Goal: Task Accomplishment & Management: Manage account settings

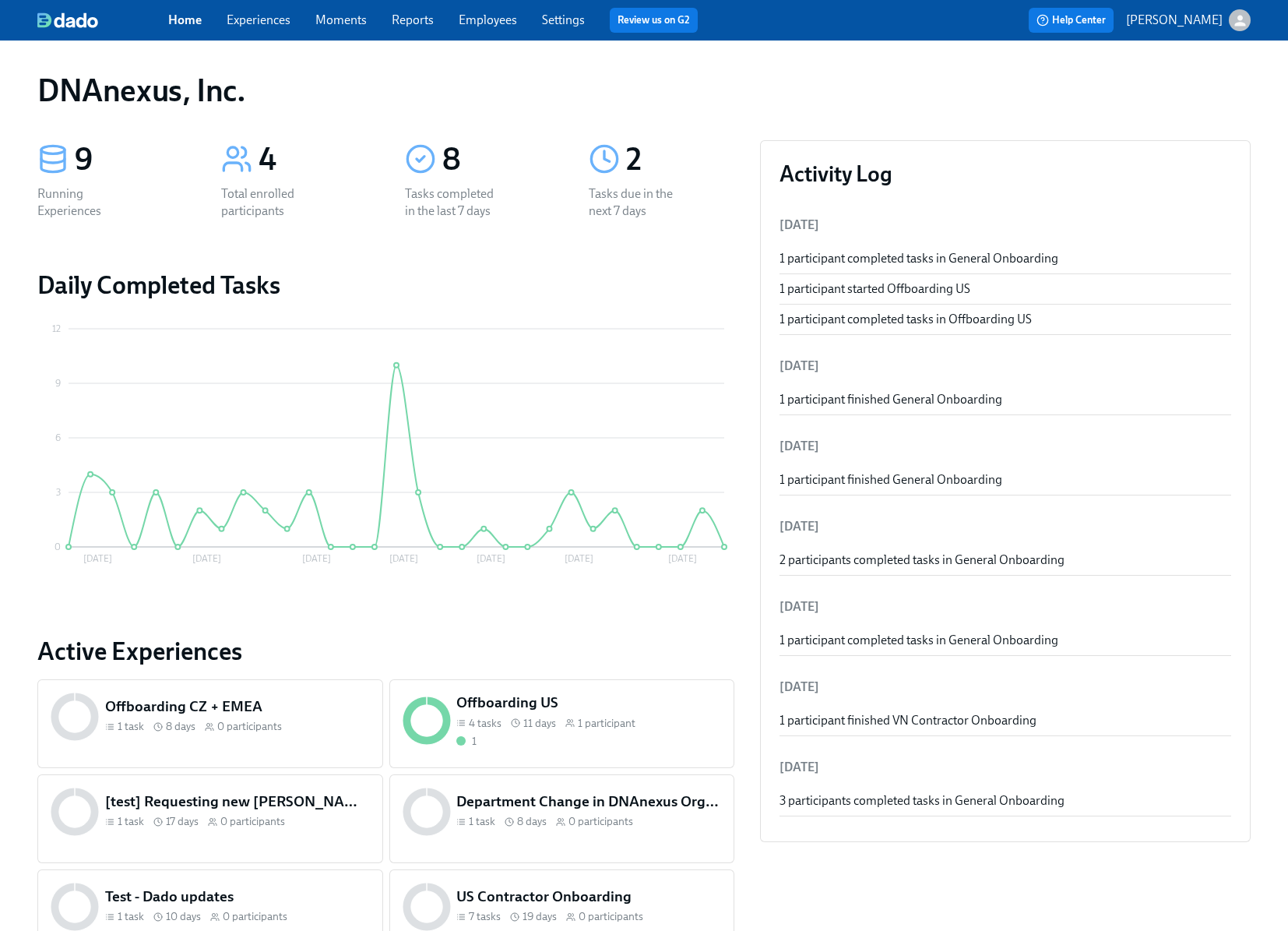
click at [244, 162] on icon at bounding box center [236, 158] width 31 height 31
click at [63, 160] on icon at bounding box center [52, 161] width 23 height 4
click at [78, 157] on div "9" at bounding box center [128, 160] width 109 height 39
click at [261, 22] on link "Experiences" at bounding box center [259, 20] width 64 height 15
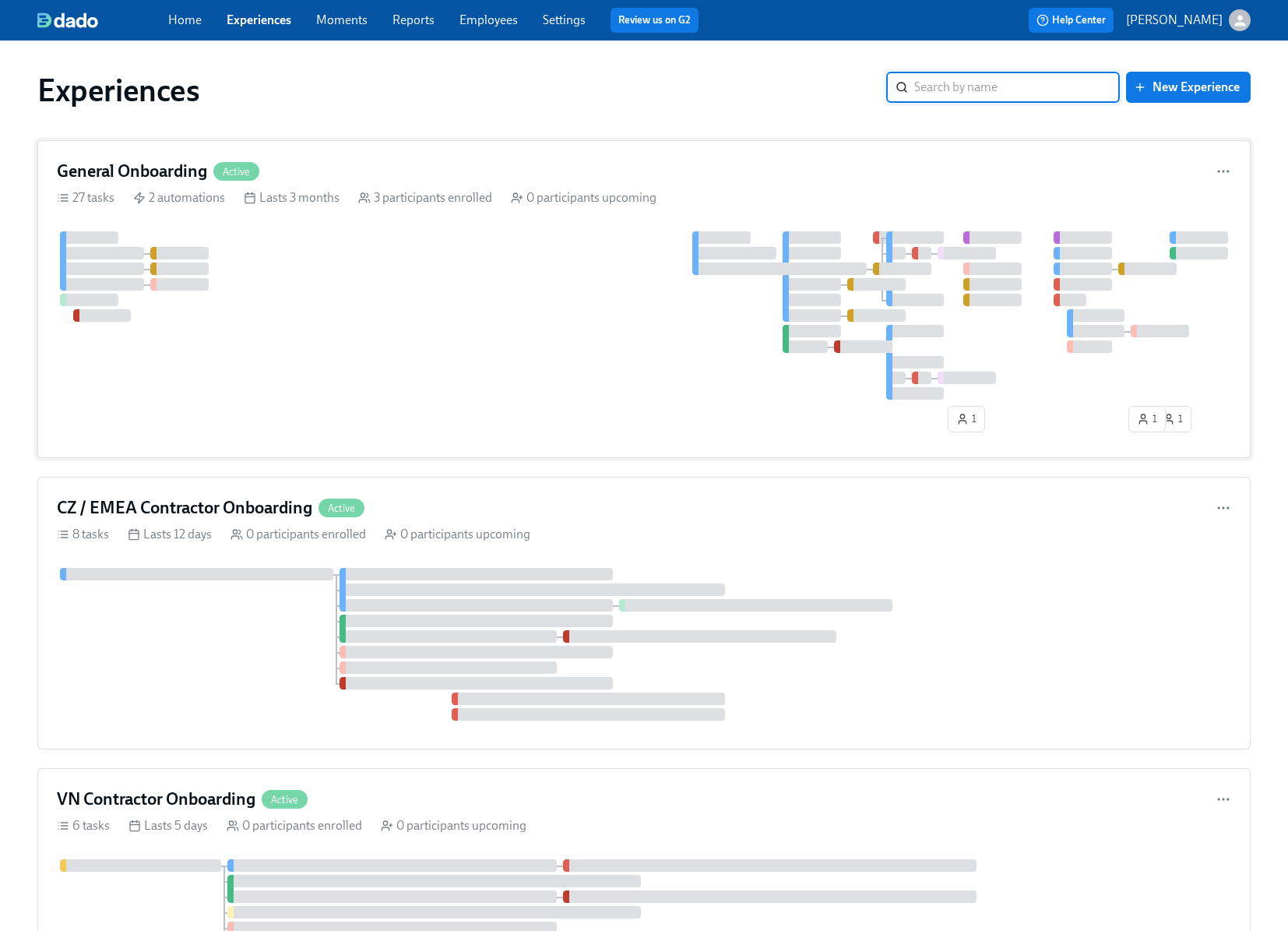
click at [378, 161] on div "General Onboarding Active" at bounding box center [644, 171] width 1175 height 23
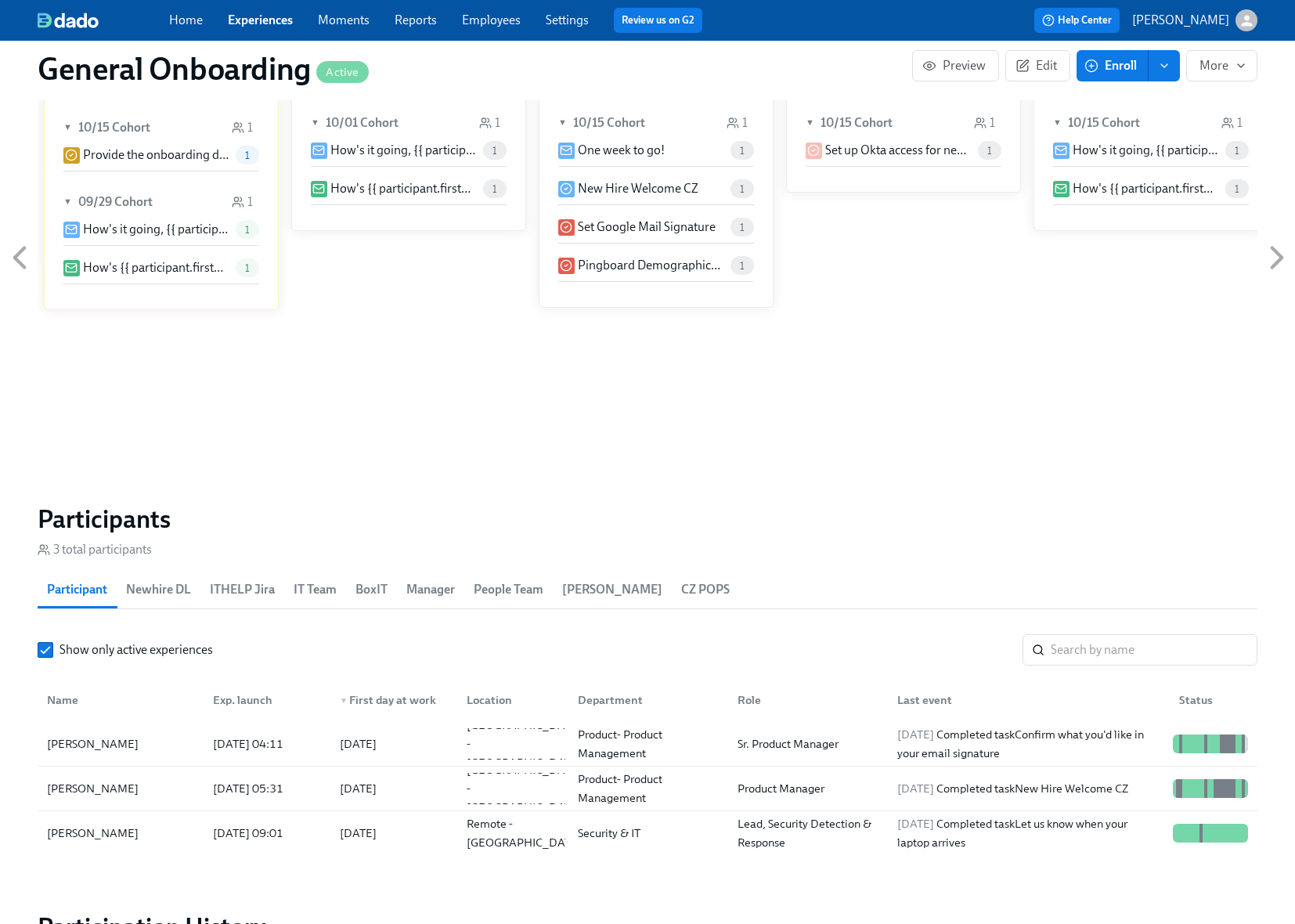
scroll to position [1431, 0]
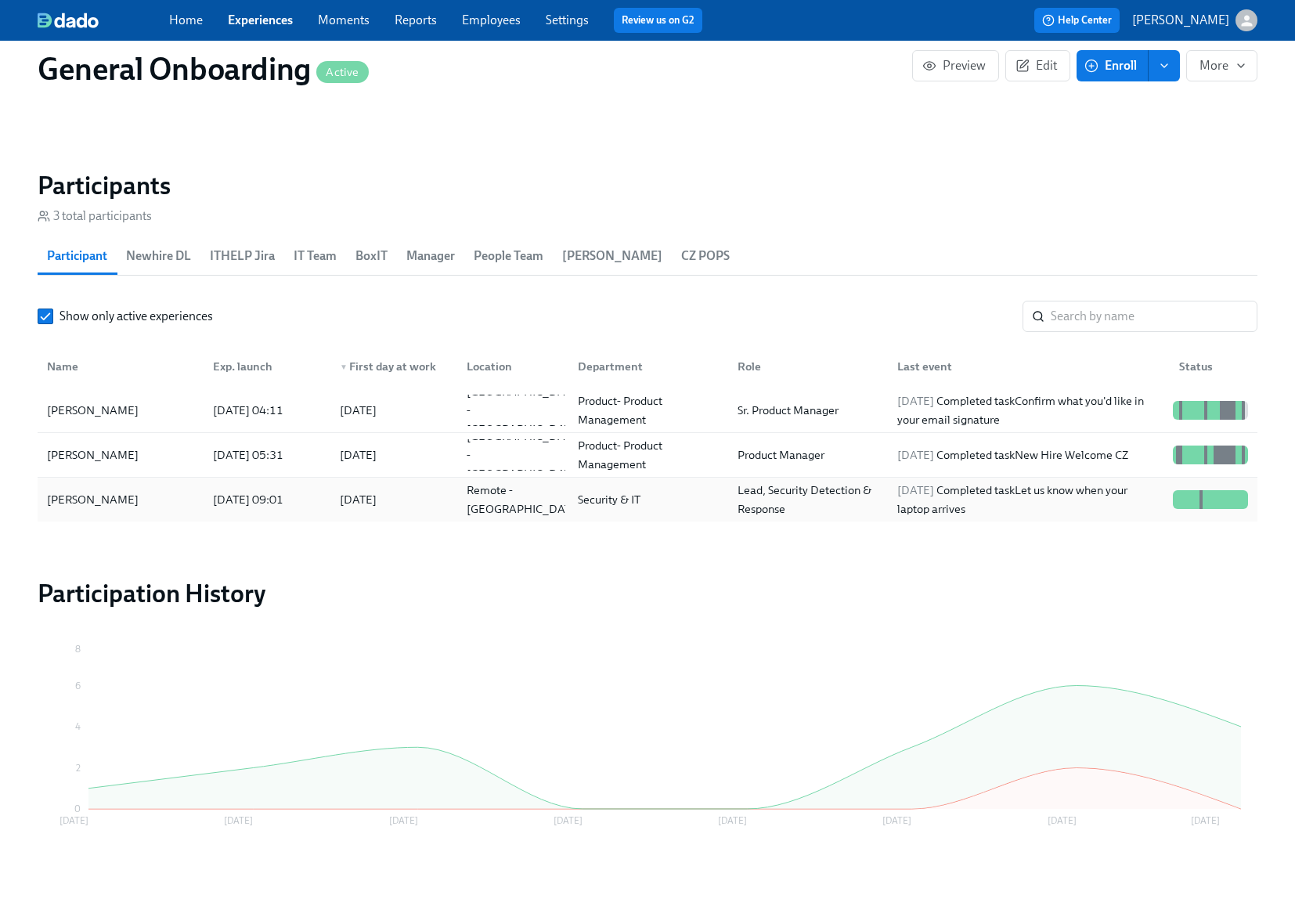
click at [99, 498] on div "[PERSON_NAME]" at bounding box center [93, 499] width 104 height 19
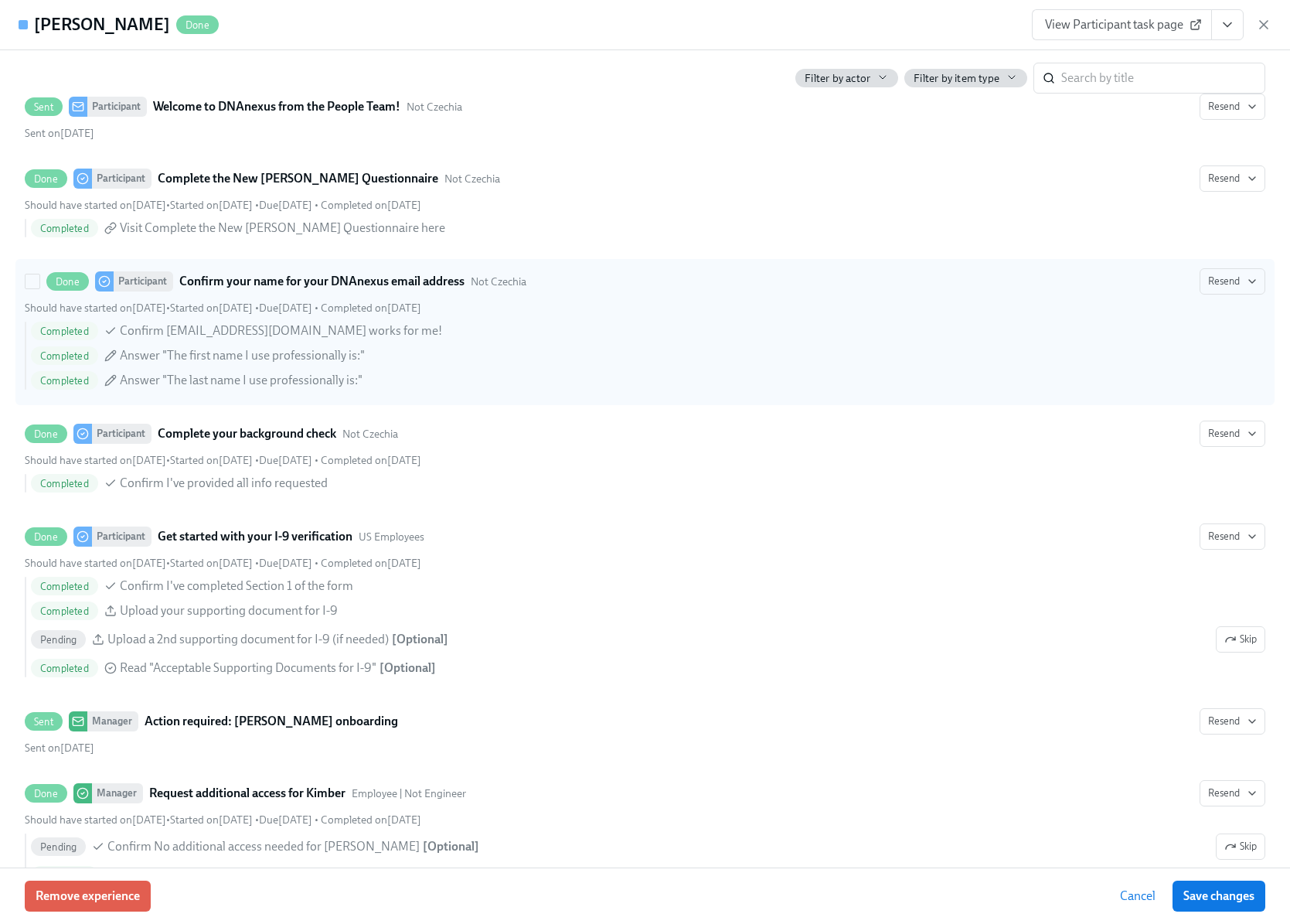
scroll to position [701, 0]
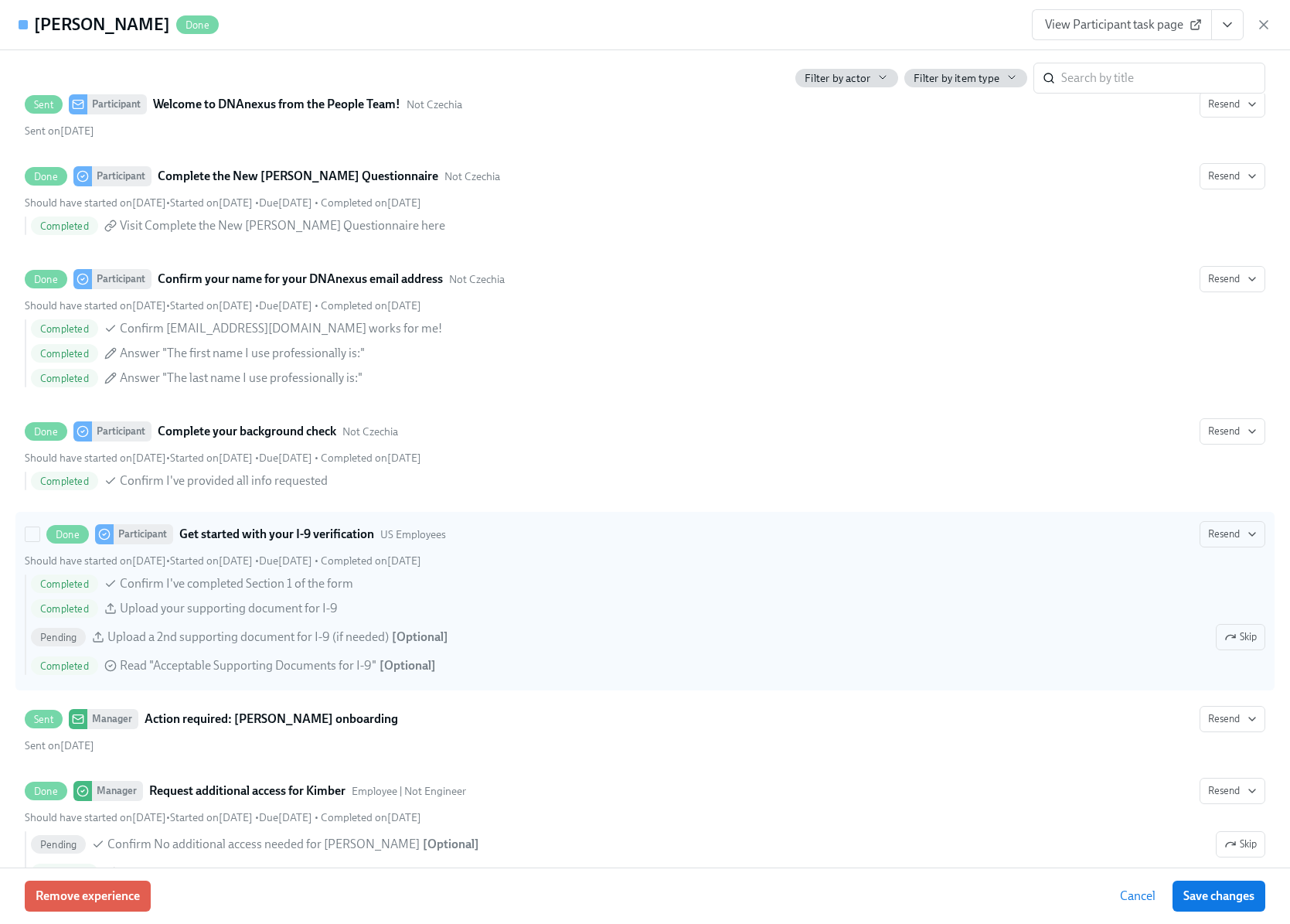
click at [426, 542] on div "Get started with your I-9 verification US Employees" at bounding box center [312, 534] width 267 height 18
click at [40, 541] on input "Done Participant Get started with your I-9 verification US Employees Resend Sho…" at bounding box center [32, 534] width 14 height 14
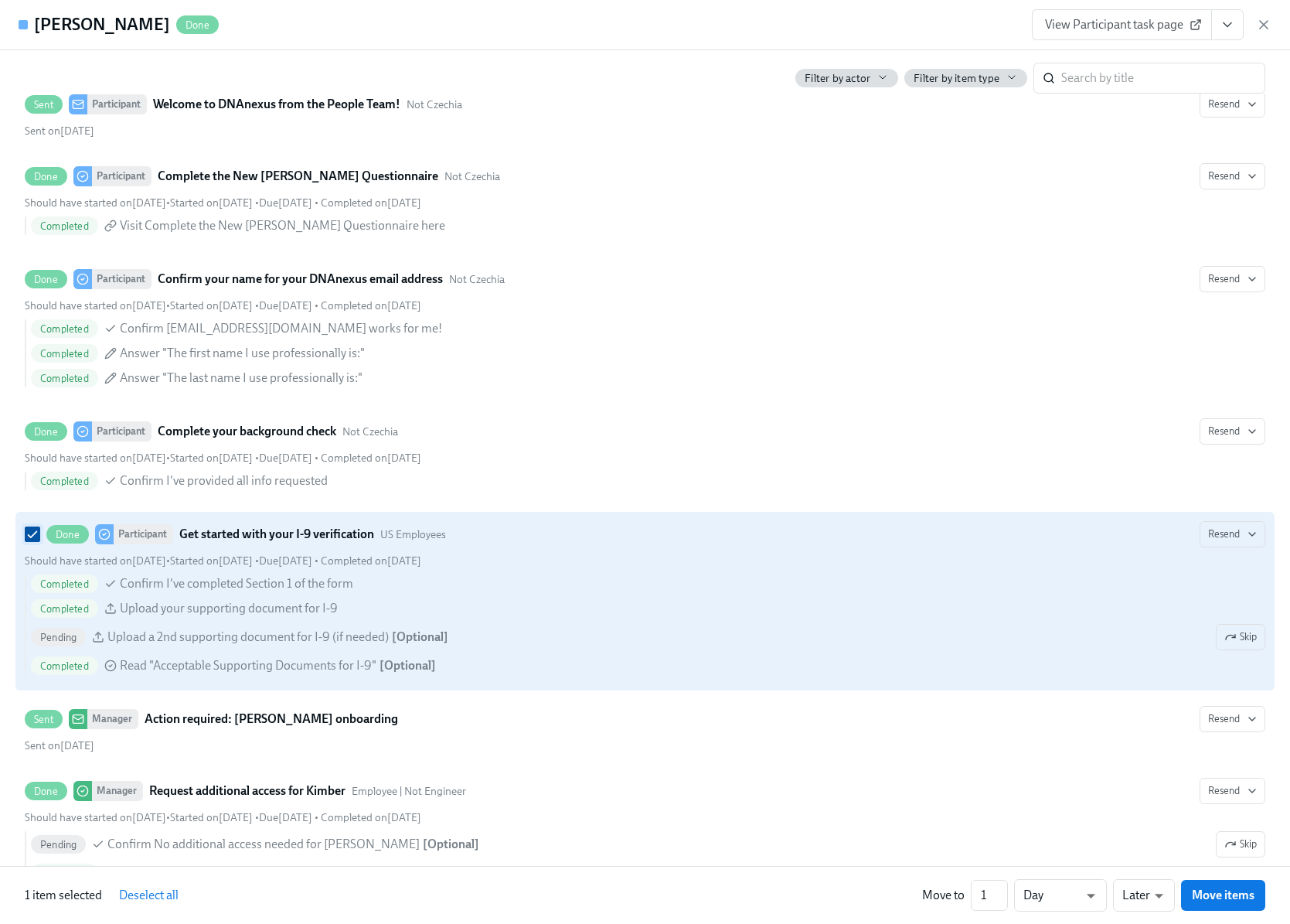
click at [35, 533] on input "Done Participant Get started with your I-9 verification US Employees Resend Sho…" at bounding box center [32, 534] width 14 height 14
checkbox input "false"
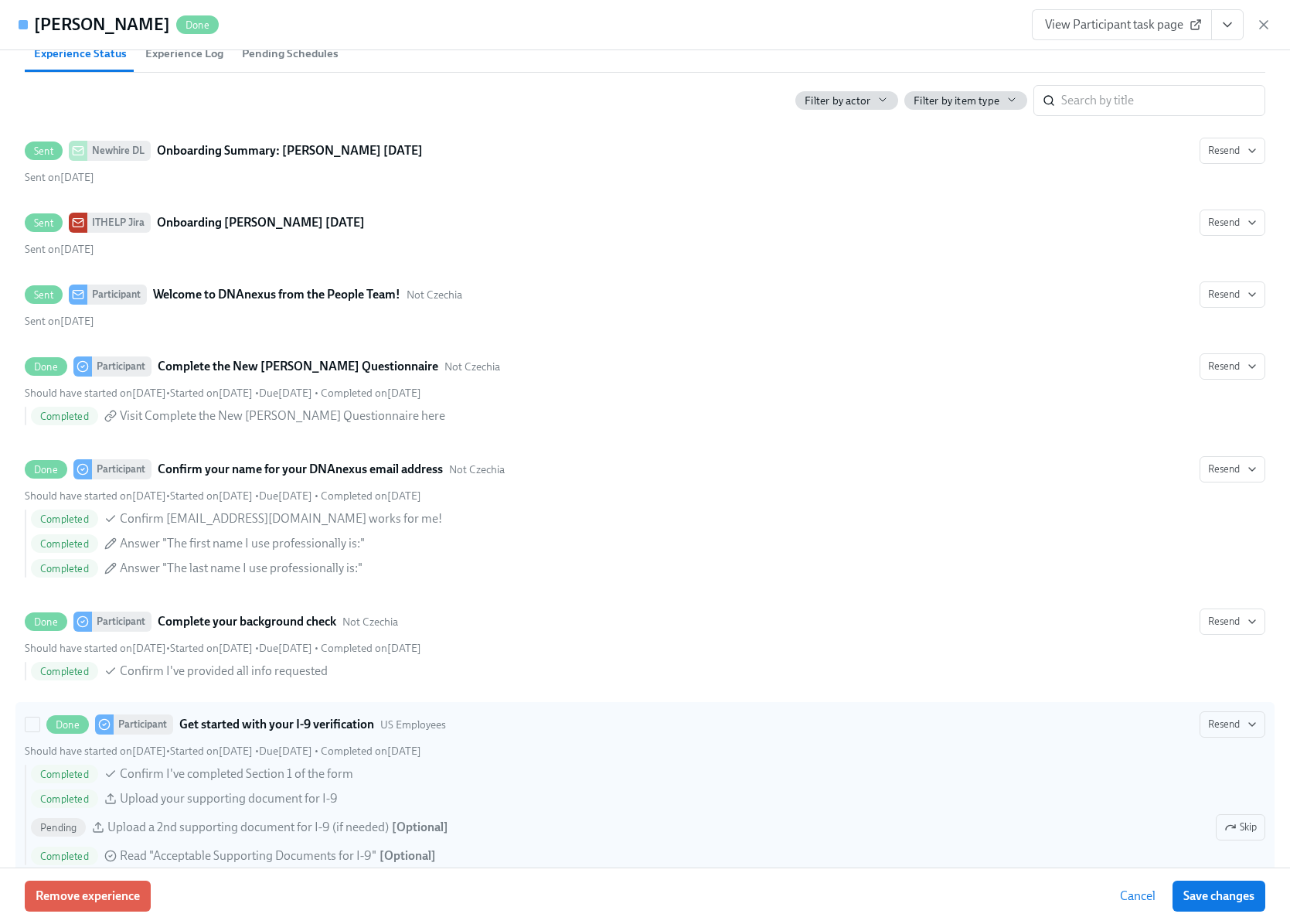
scroll to position [0, 0]
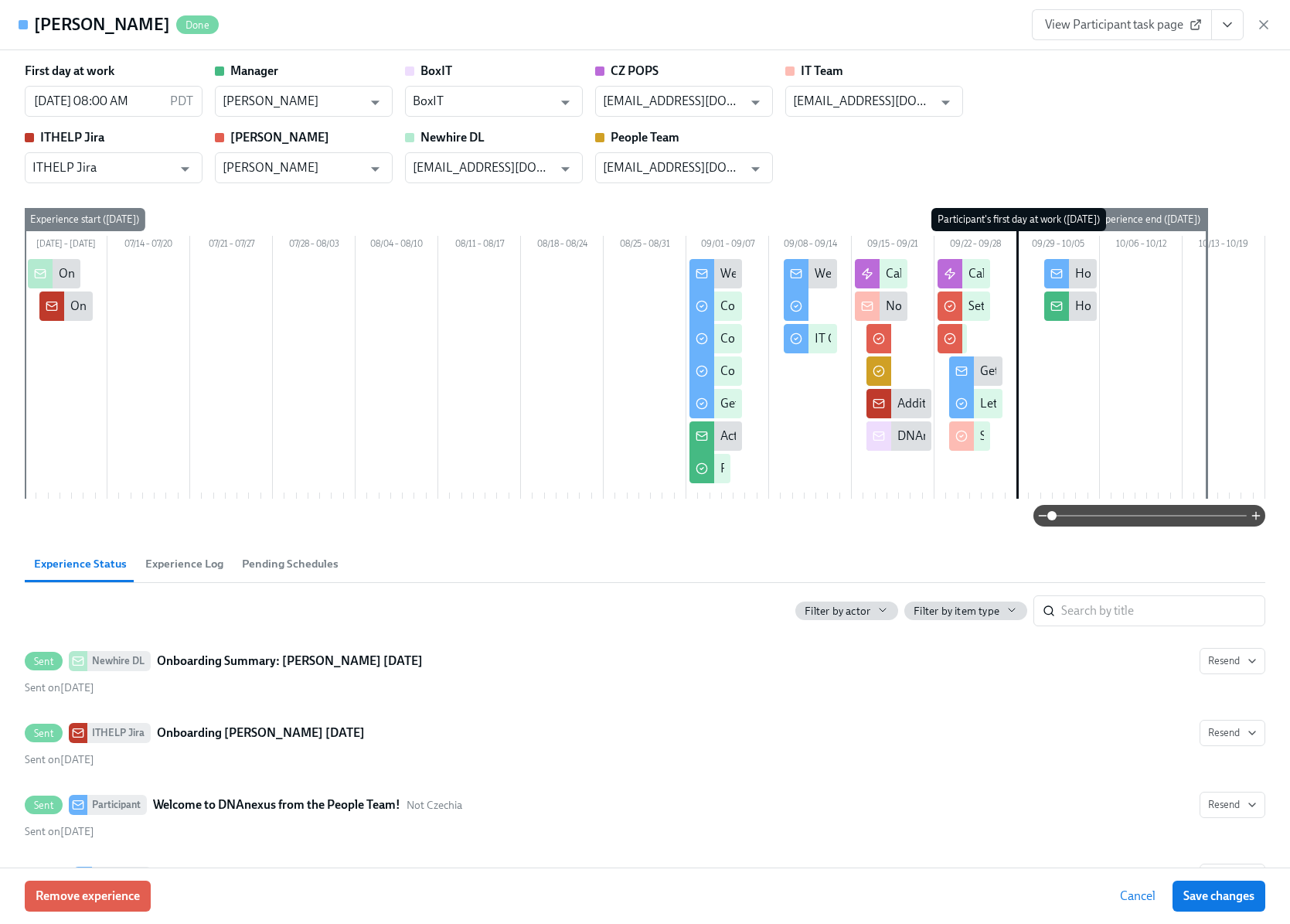
click at [208, 566] on span "Experience Log" at bounding box center [184, 563] width 78 height 18
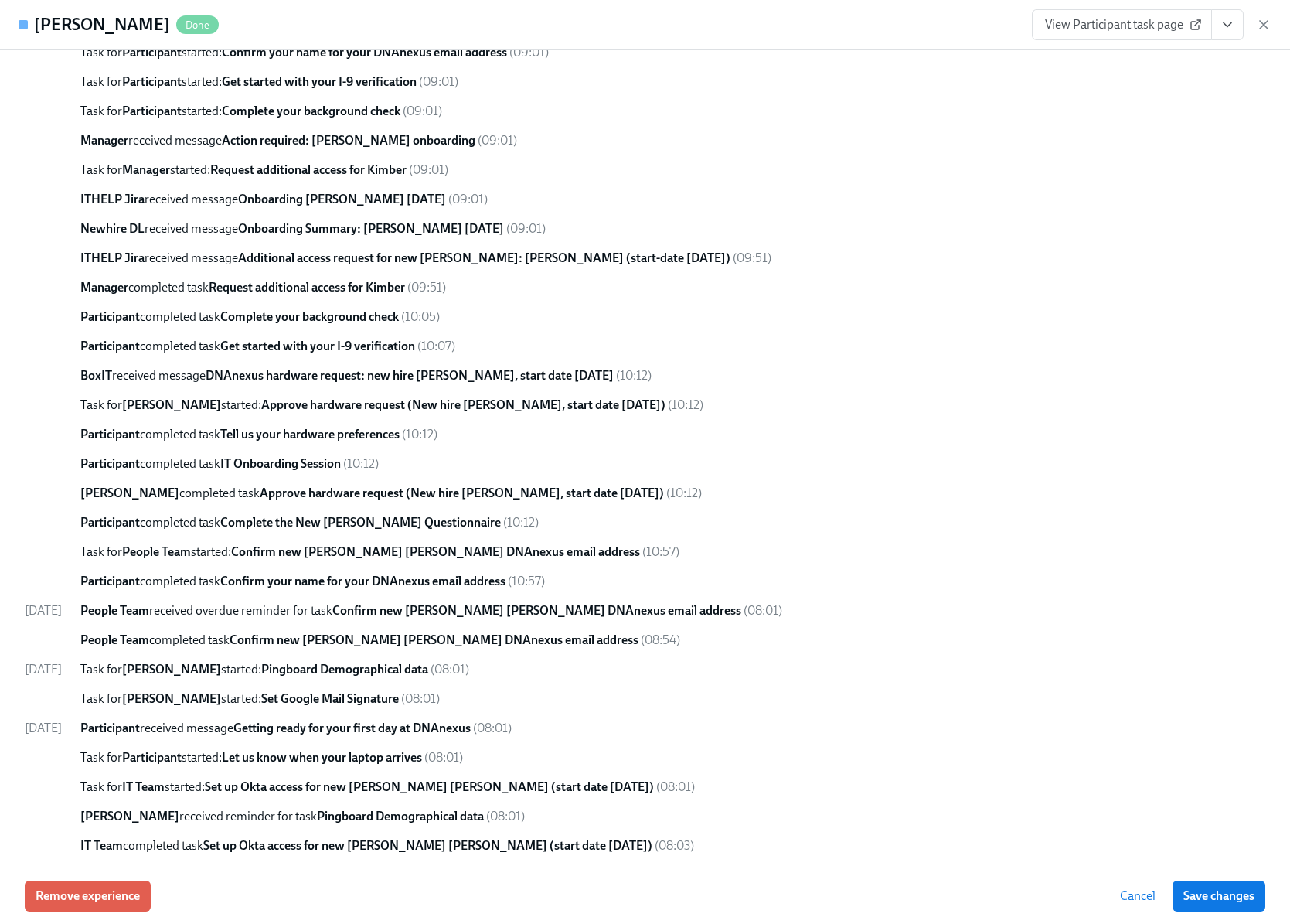
scroll to position [795, 0]
click at [283, 345] on strong "Get started with your I-9 verification" at bounding box center [318, 345] width 195 height 15
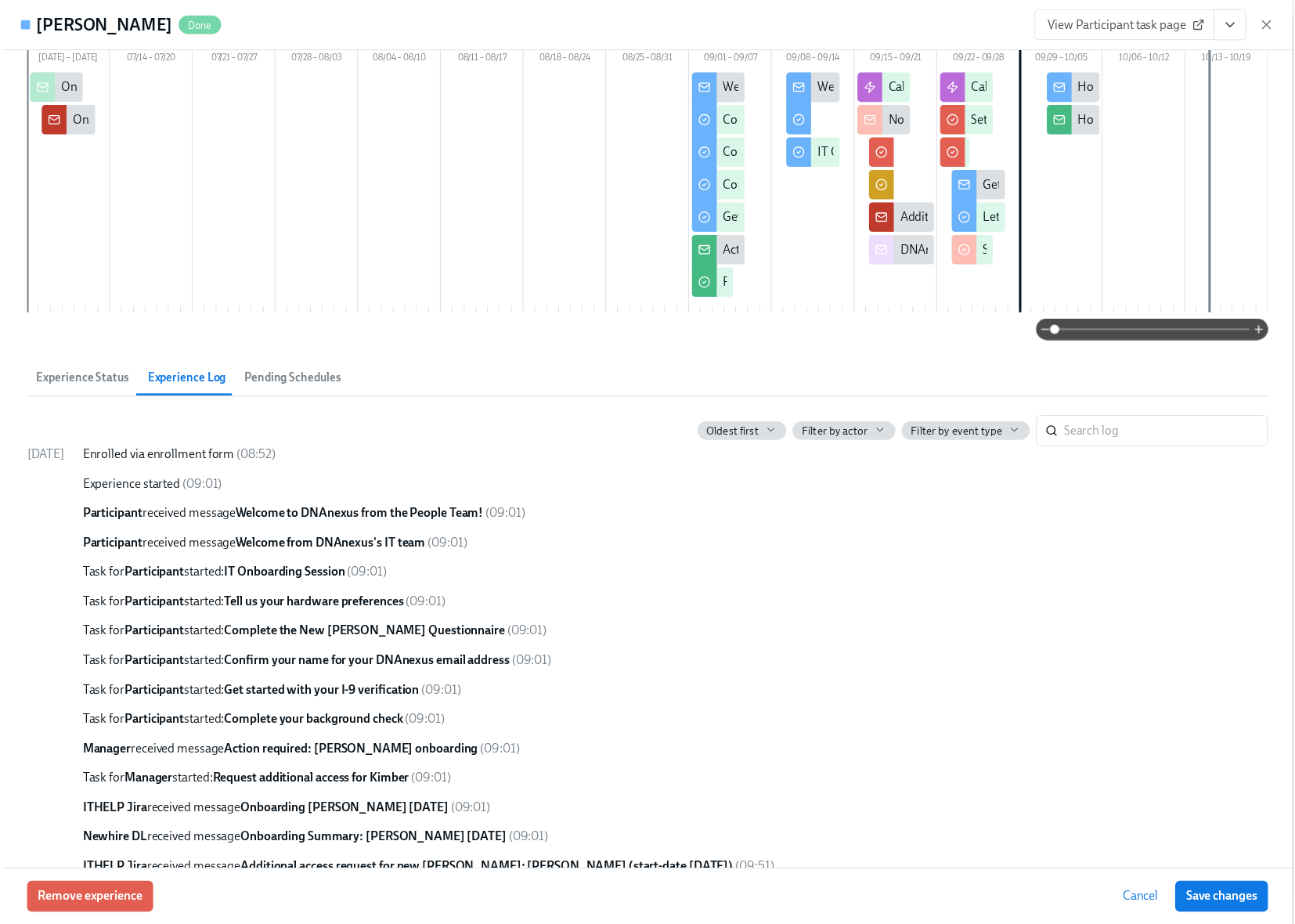
scroll to position [0, 0]
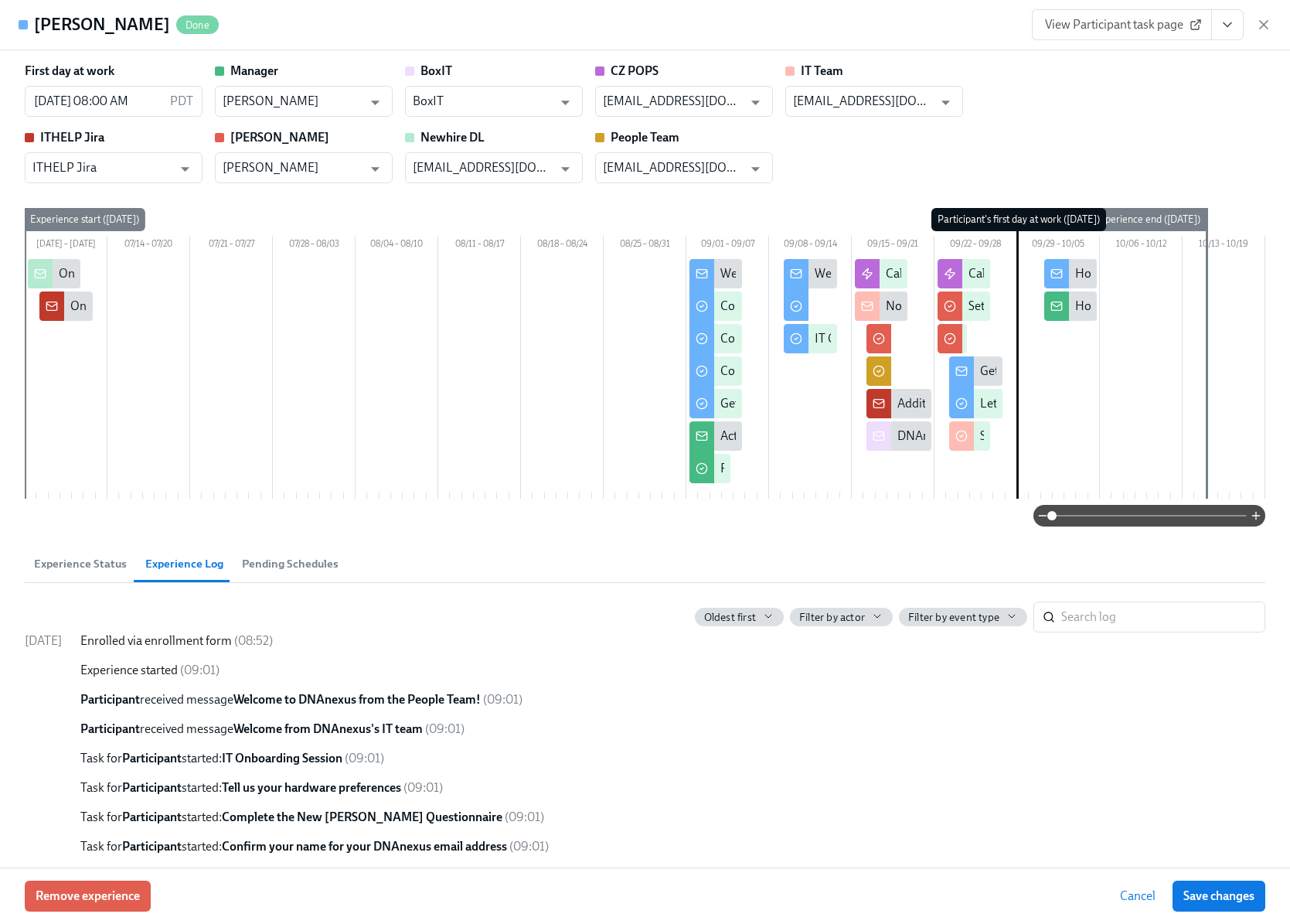
click at [1144, 891] on span "Cancel" at bounding box center [1138, 895] width 36 height 16
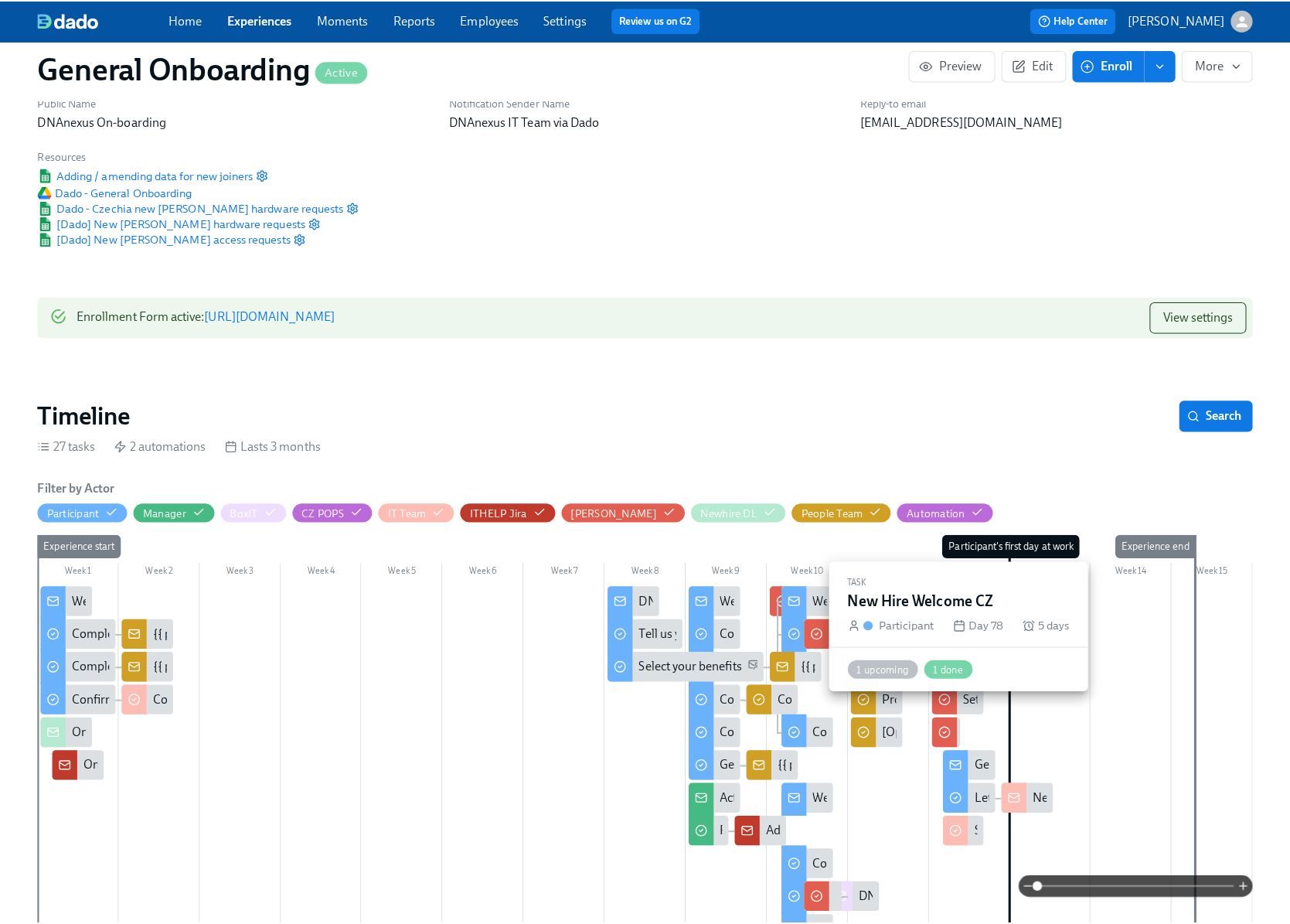
scroll to position [58, 0]
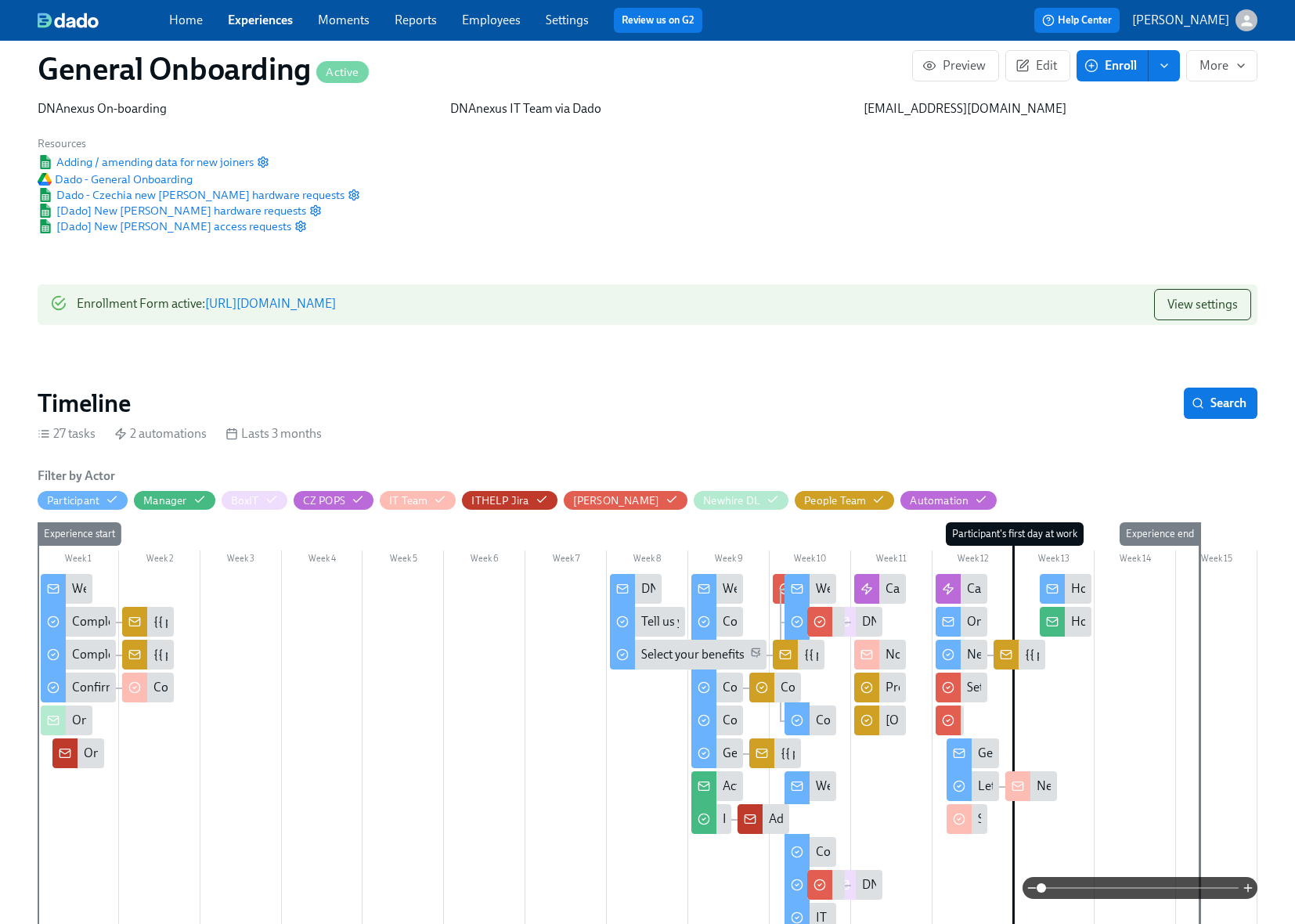
click at [782, 753] on div "{{ participant.fullName }}'s I-9 doc(s) uploaded" at bounding box center [905, 753] width 250 height 17
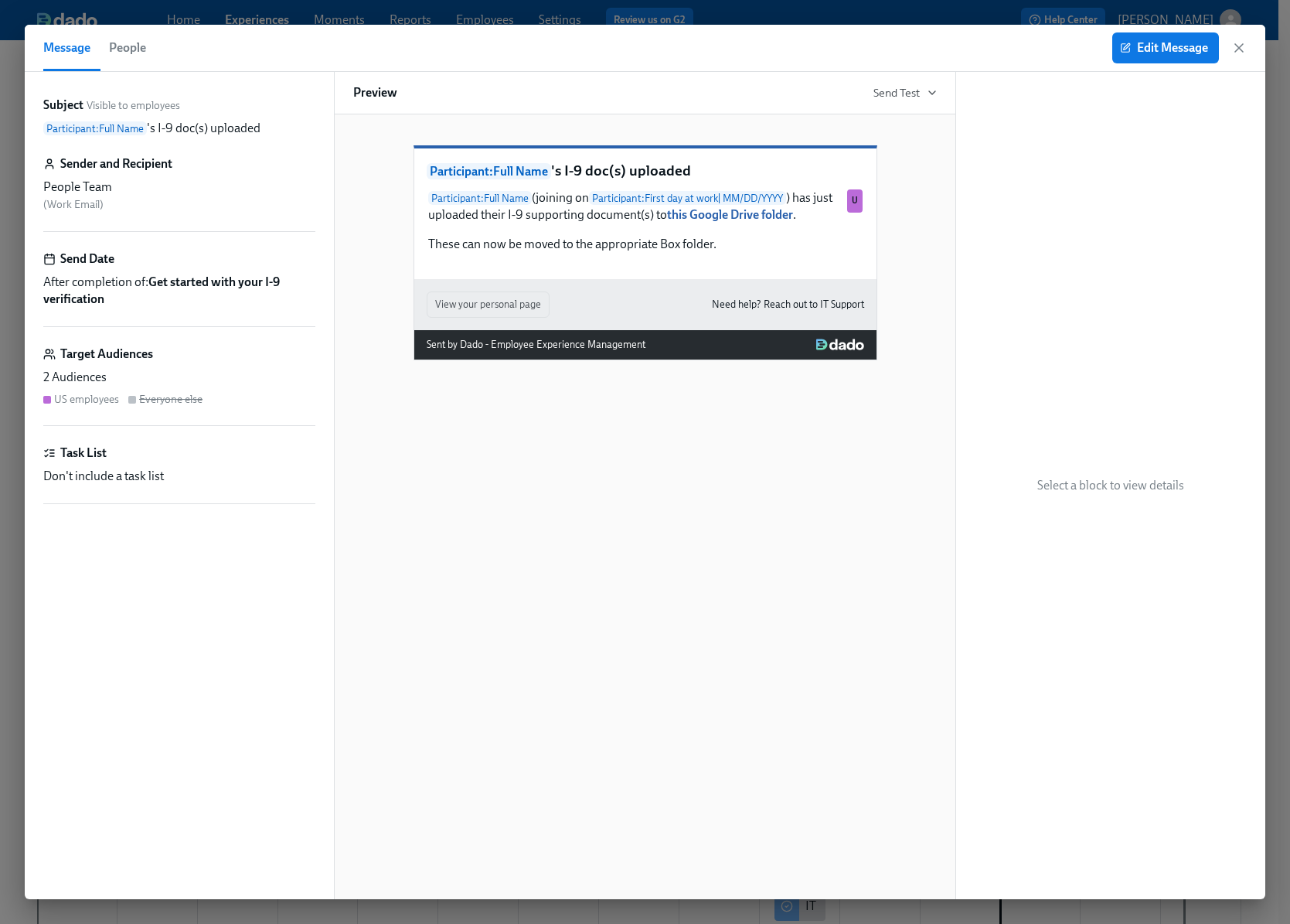
click at [1240, 36] on div "Edit Message" at bounding box center [1180, 47] width 135 height 30
click at [1238, 44] on icon "button" at bounding box center [1239, 48] width 16 height 16
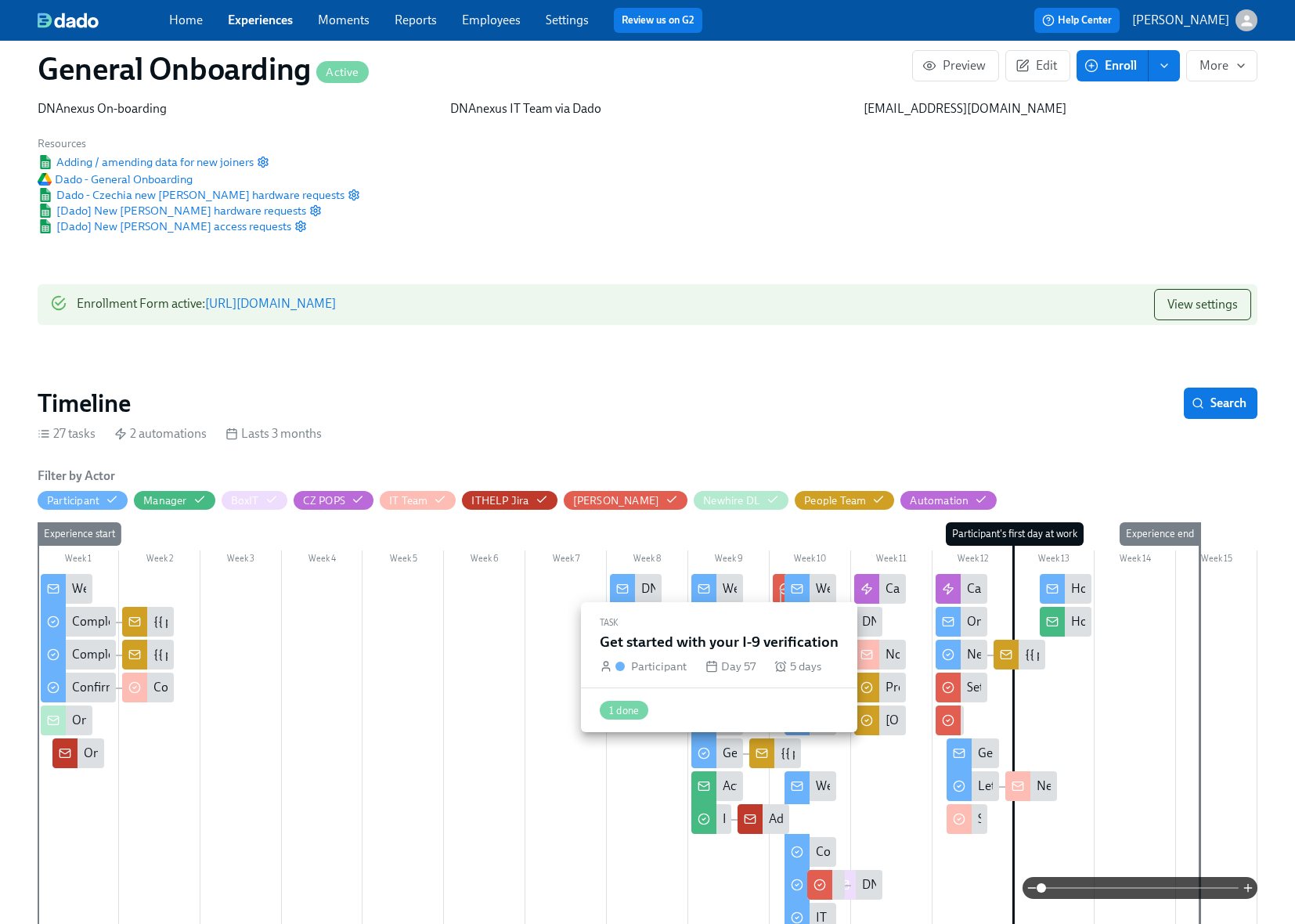
click at [715, 749] on div at bounding box center [703, 751] width 25 height 33
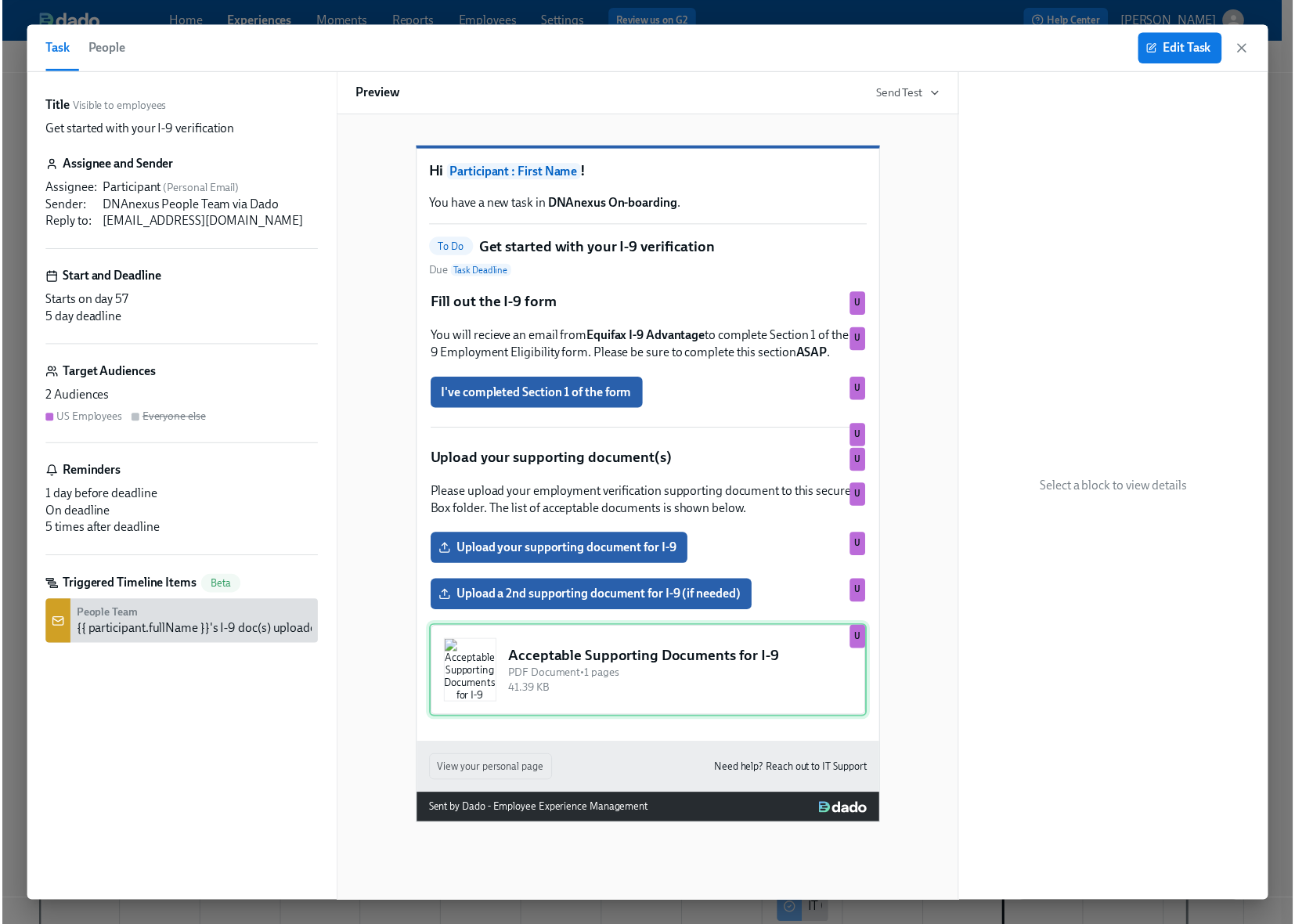
scroll to position [2, 0]
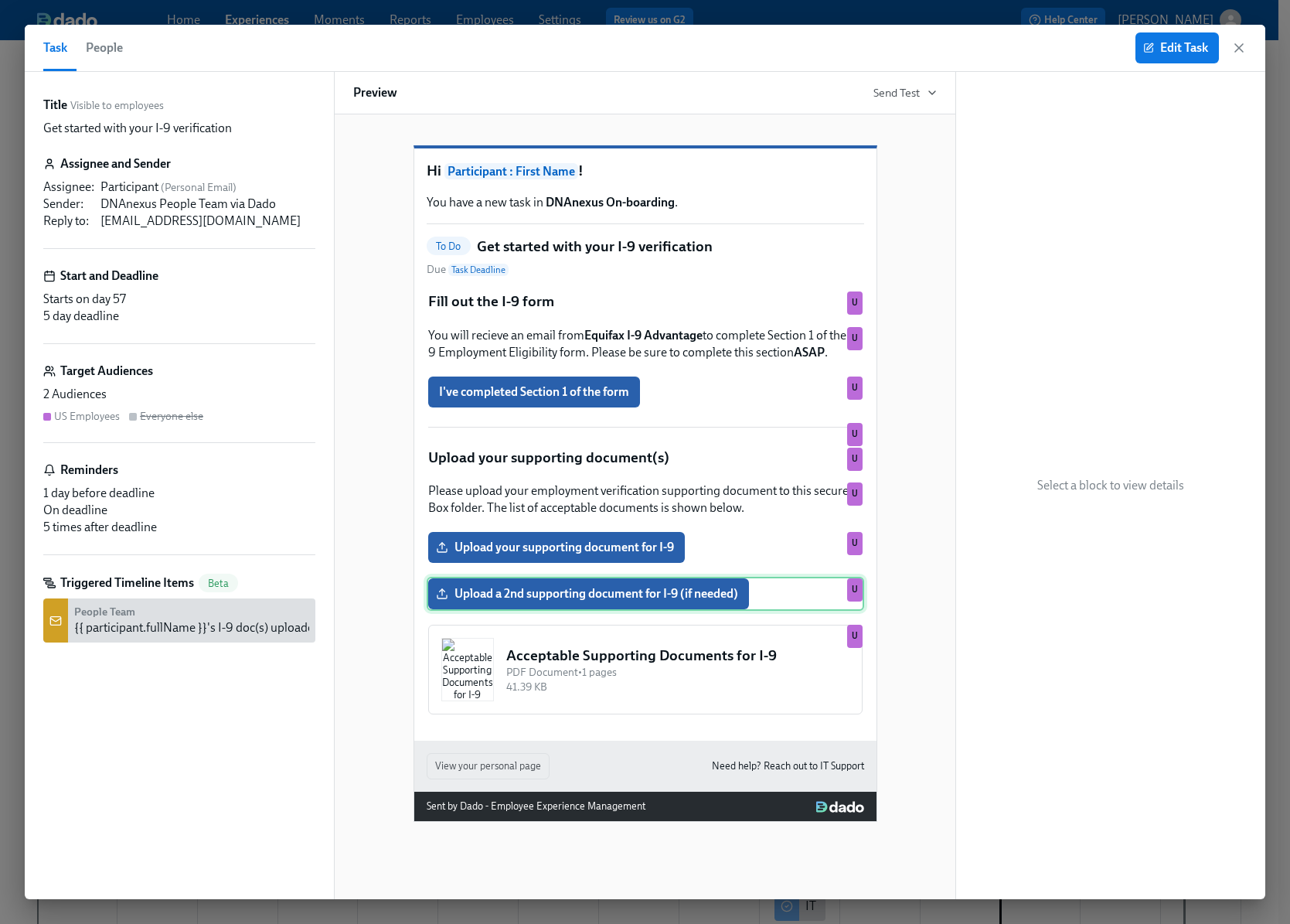
click at [611, 610] on div "Upload a 2nd supporting document for I-9 (if needed) U" at bounding box center [645, 594] width 438 height 34
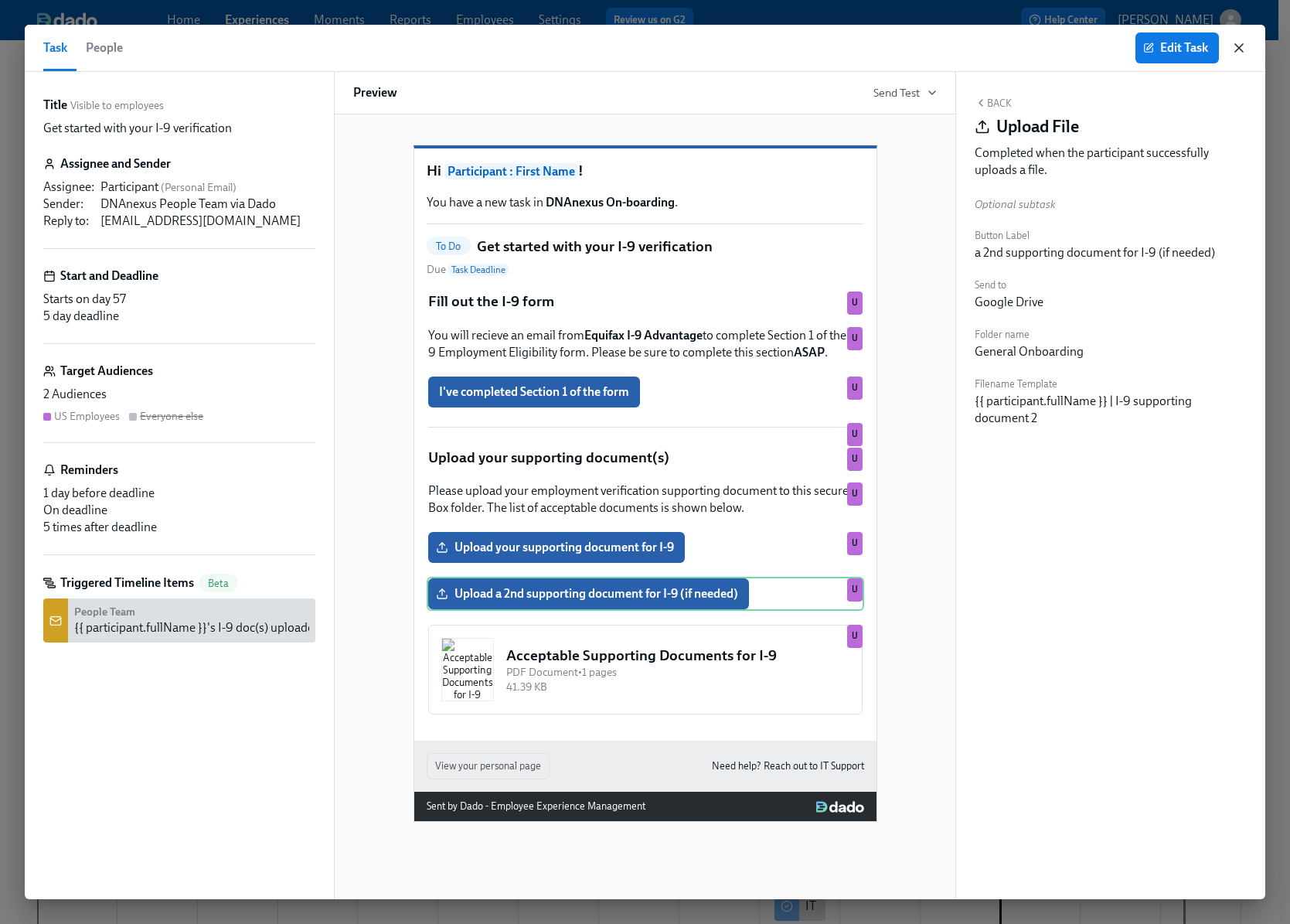
click at [1240, 41] on icon "button" at bounding box center [1239, 48] width 16 height 16
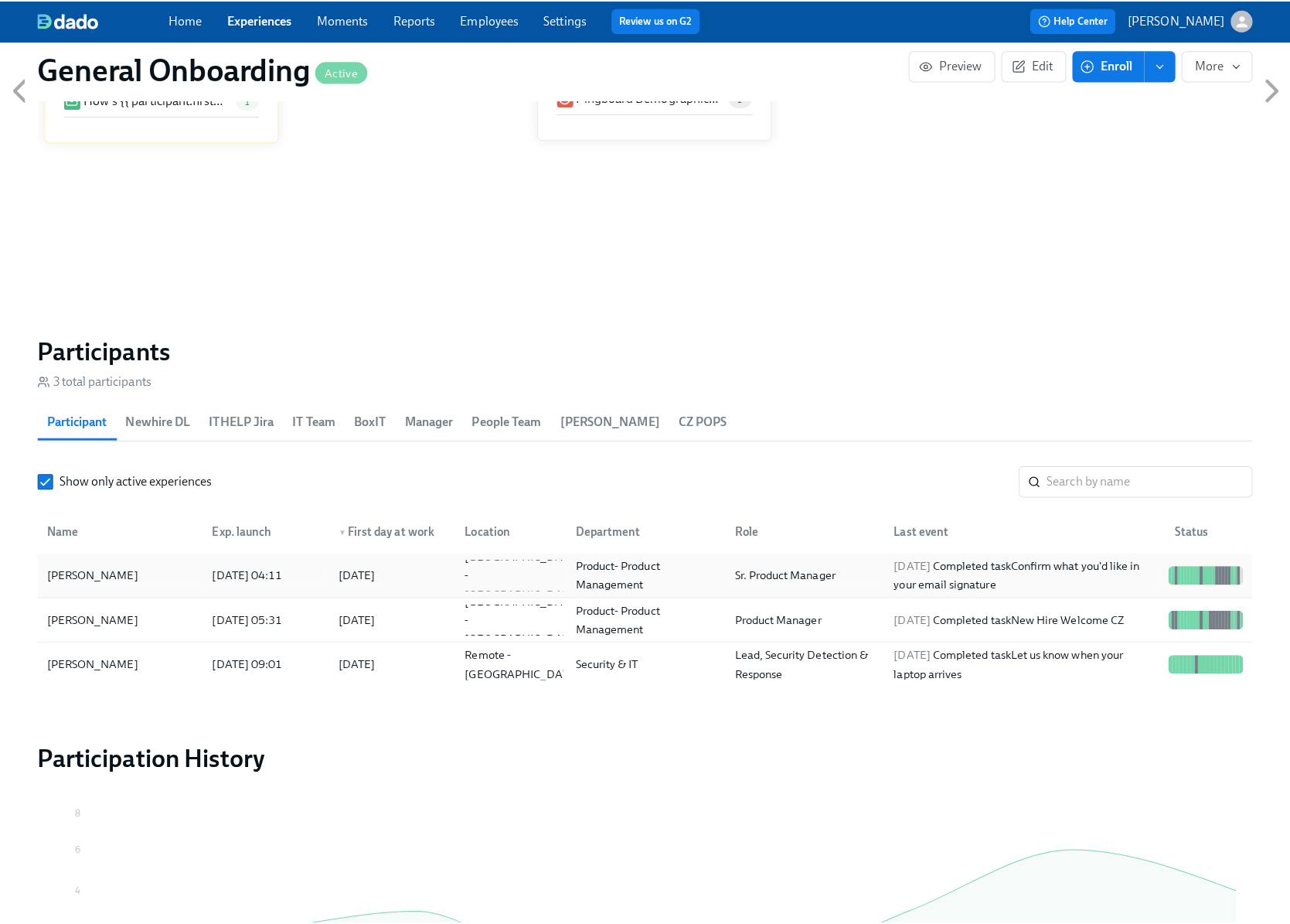
scroll to position [1379, 0]
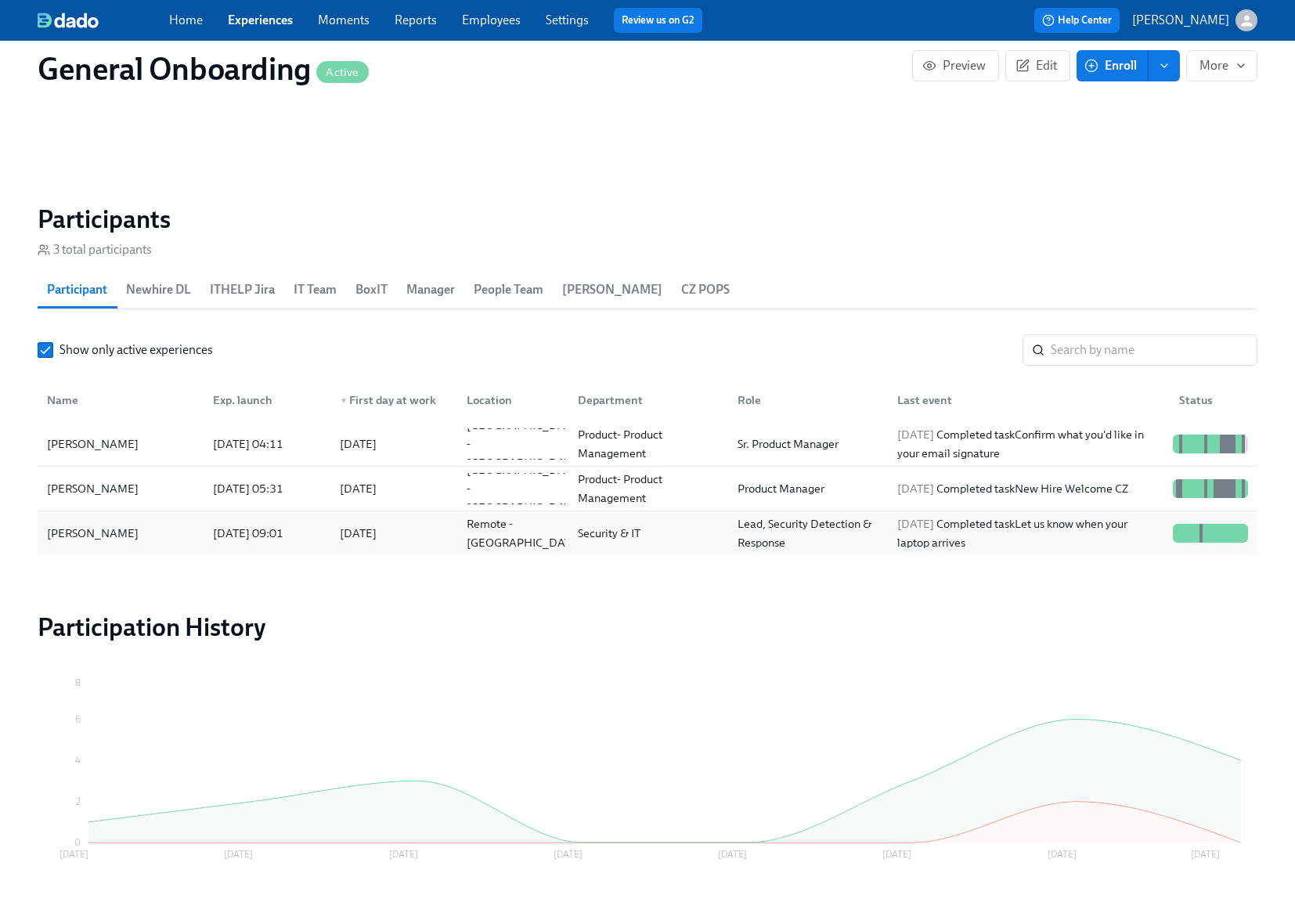
click at [367, 536] on div "[DATE]" at bounding box center [357, 533] width 36 height 19
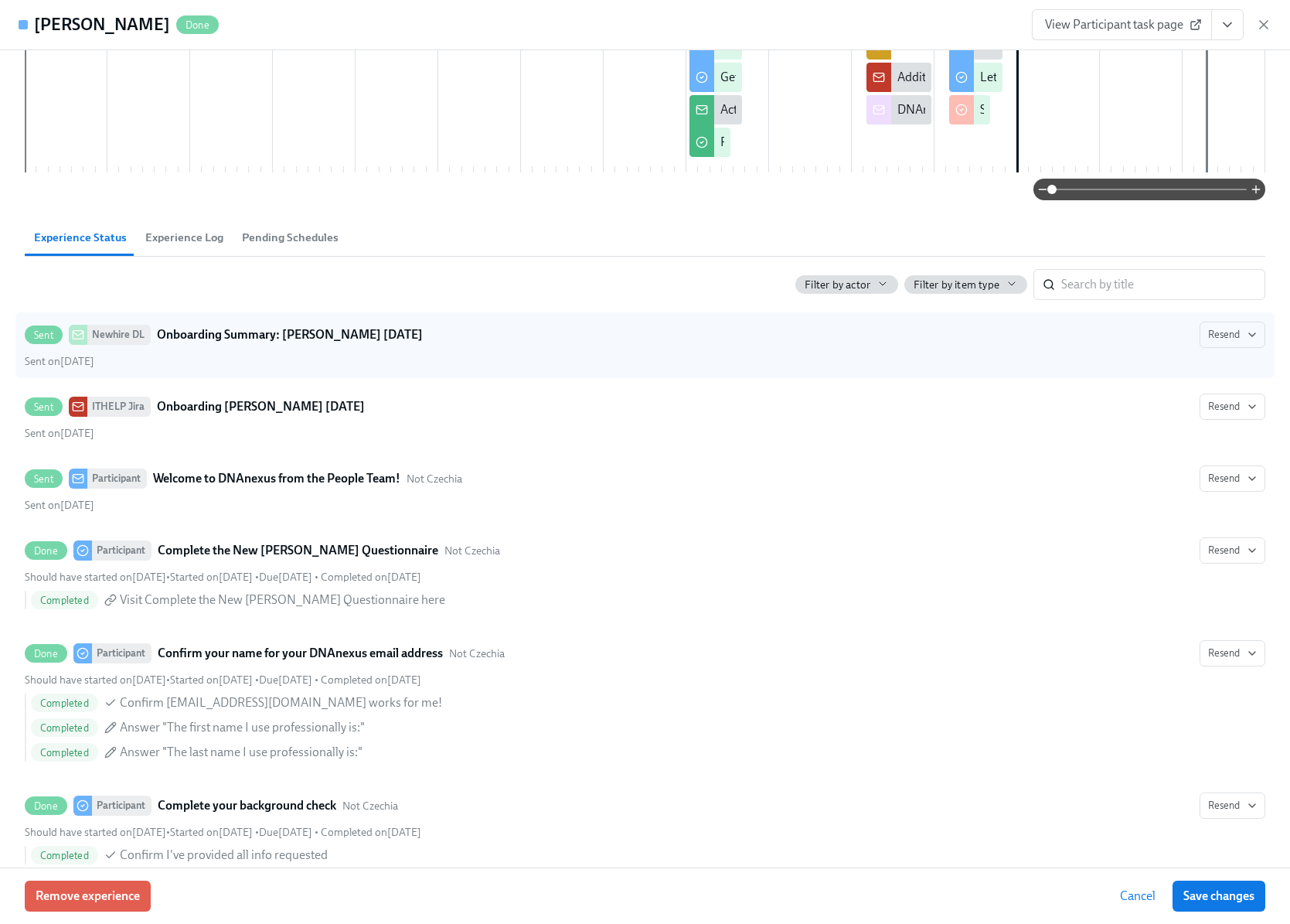
scroll to position [630, 0]
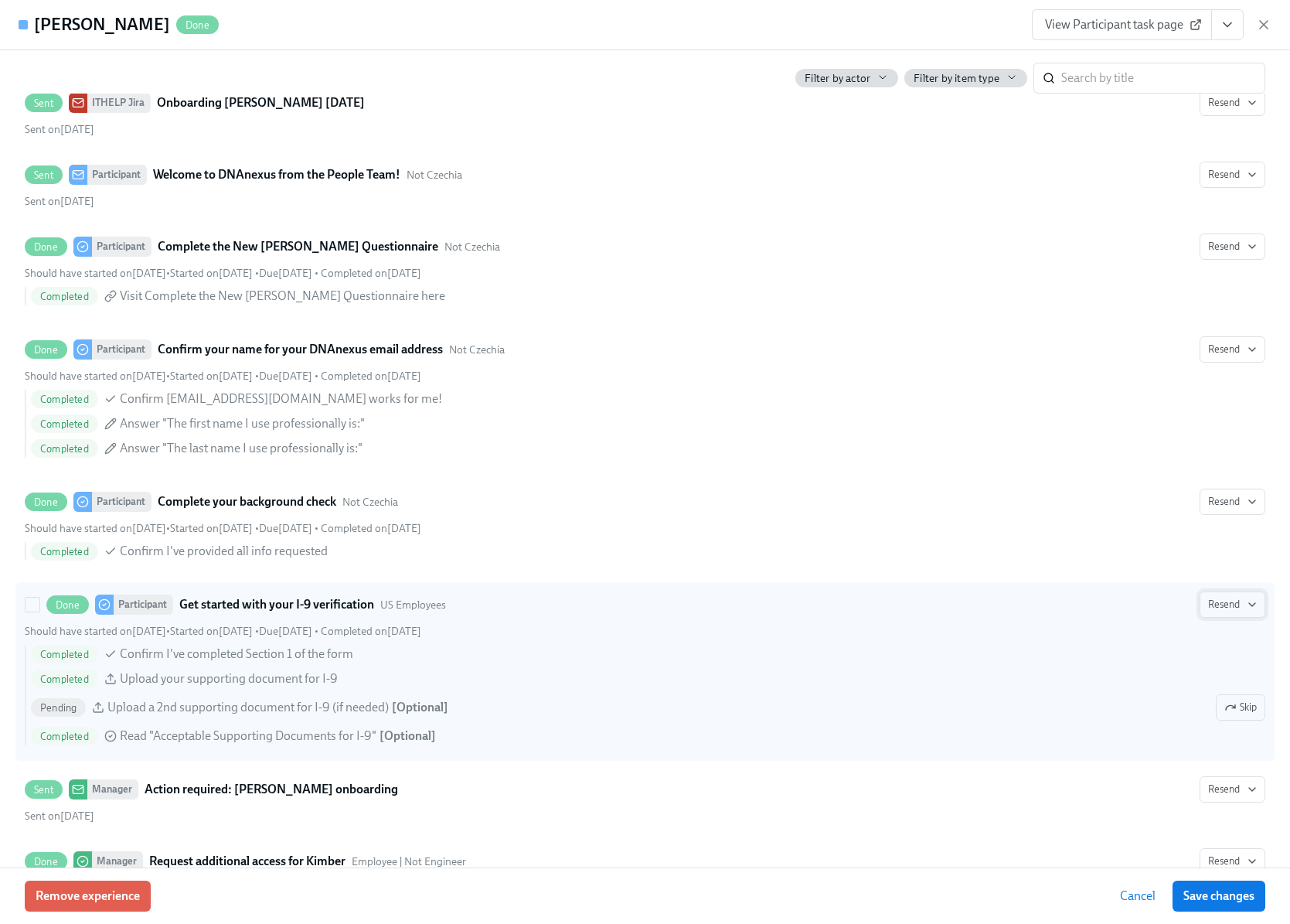
click at [1247, 605] on icon "button" at bounding box center [1252, 604] width 12 height 12
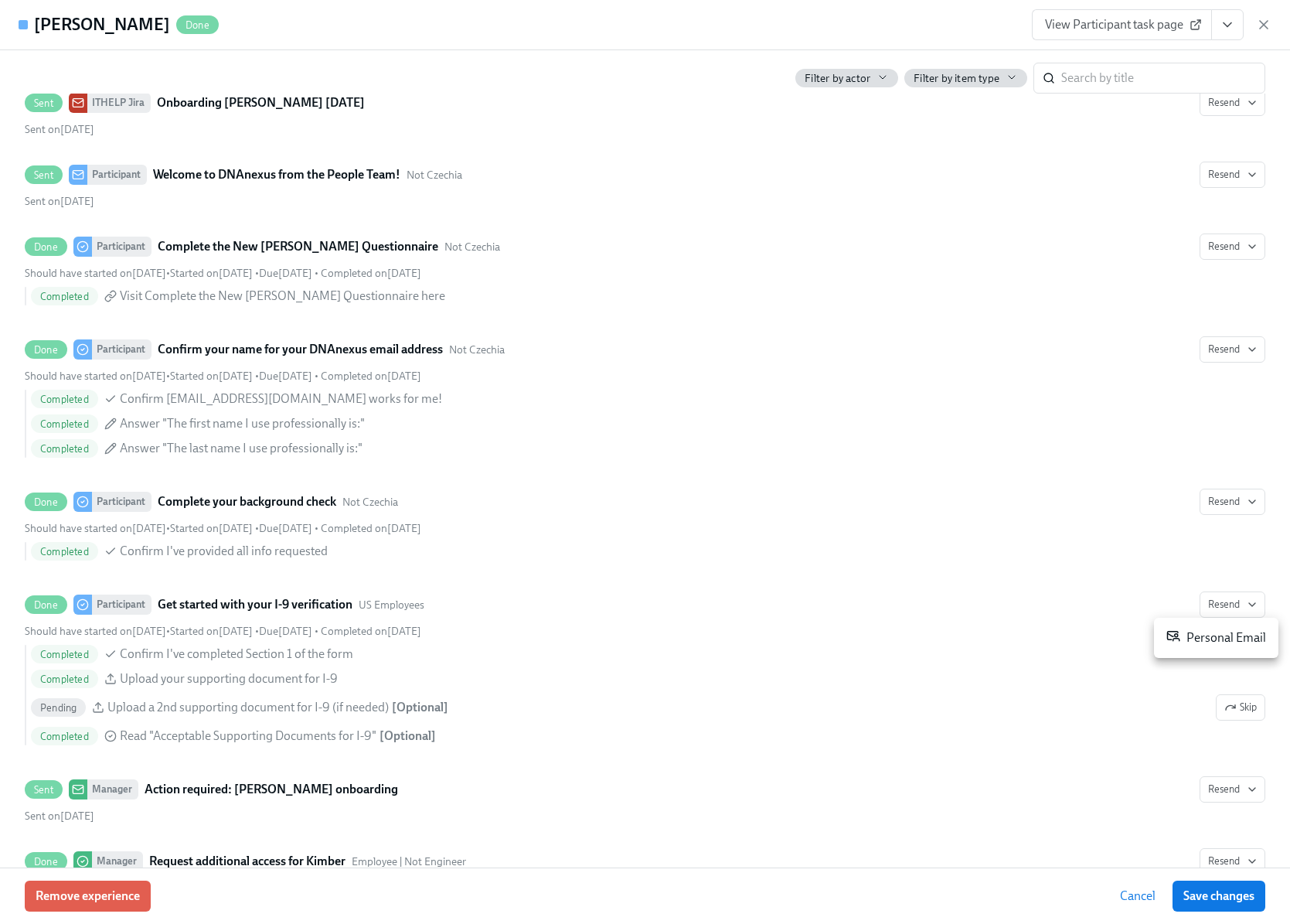
click at [834, 638] on div at bounding box center [645, 462] width 1290 height 924
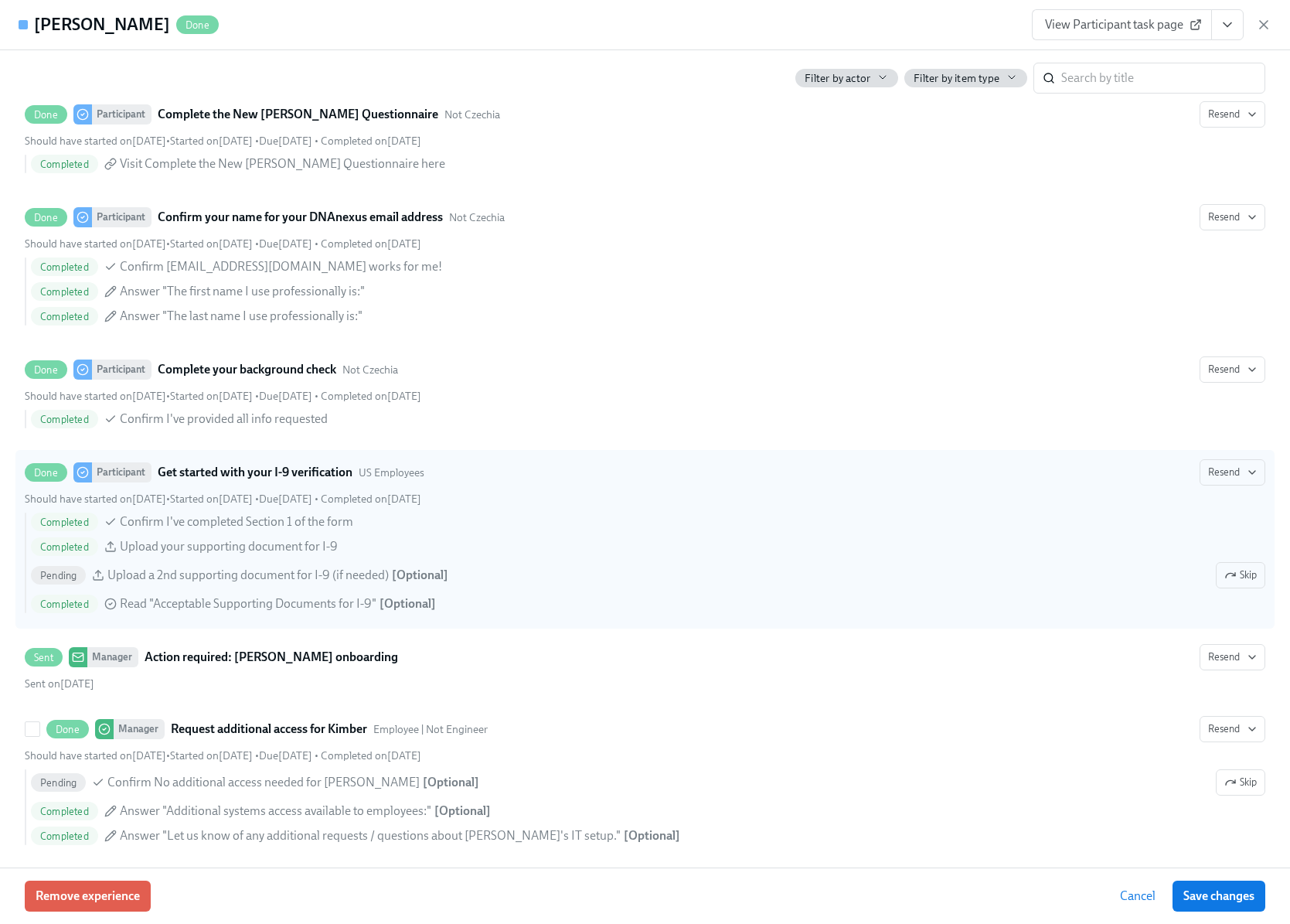
scroll to position [941, 0]
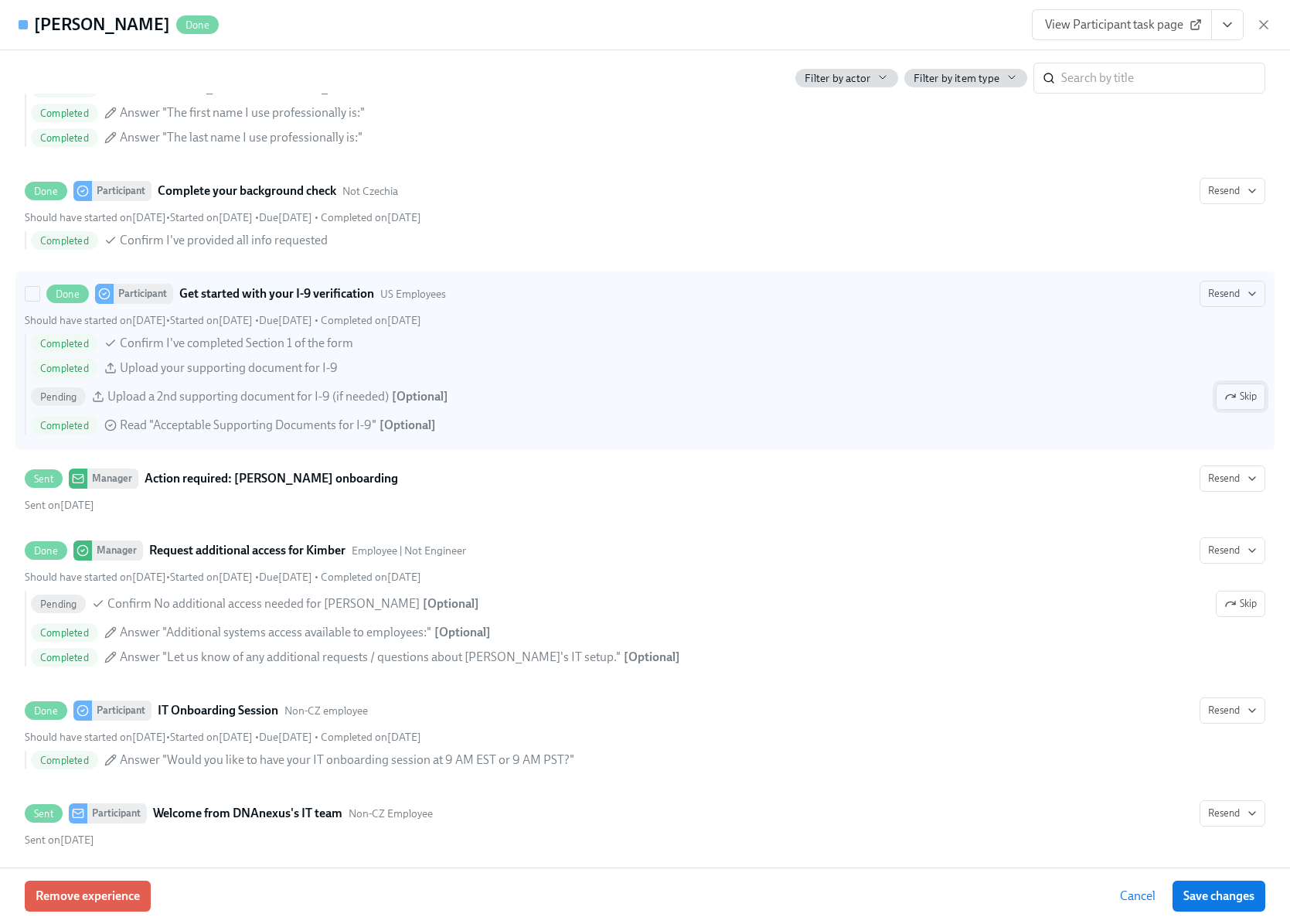
click at [1228, 396] on span "Skip" at bounding box center [1240, 396] width 32 height 16
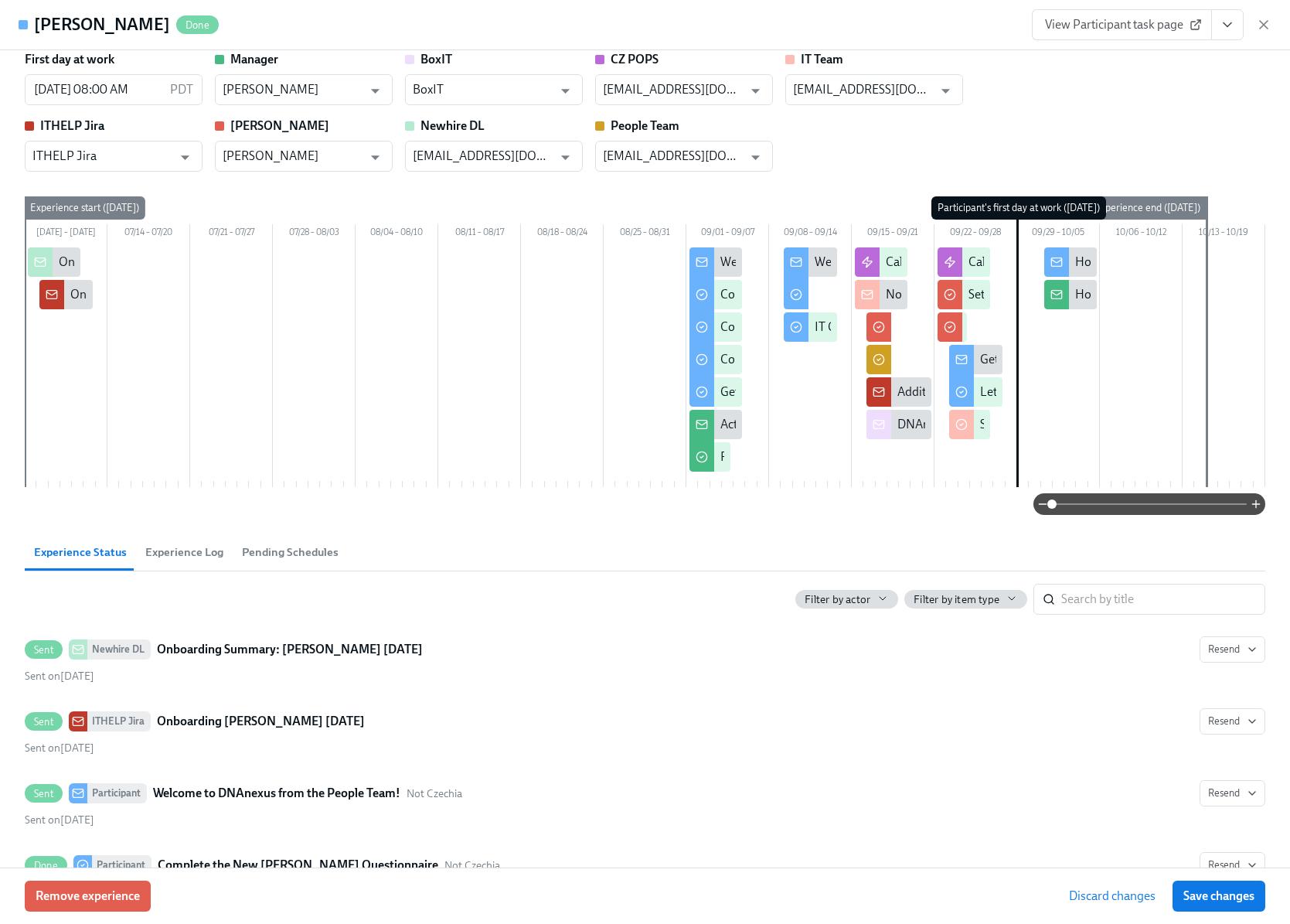
scroll to position [0, 0]
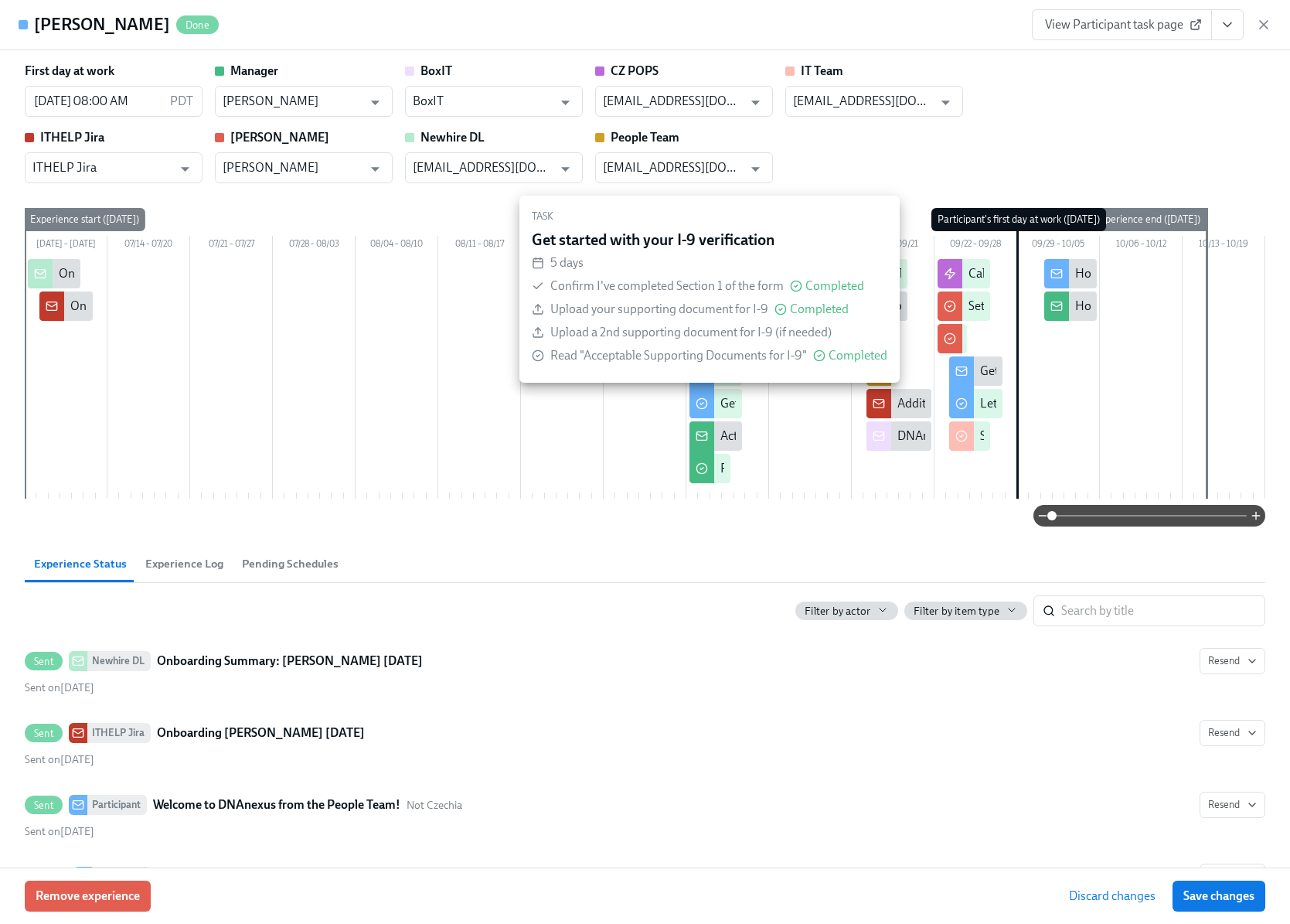
click at [708, 406] on div "Get started with your I-9 verification" at bounding box center [716, 403] width 53 height 30
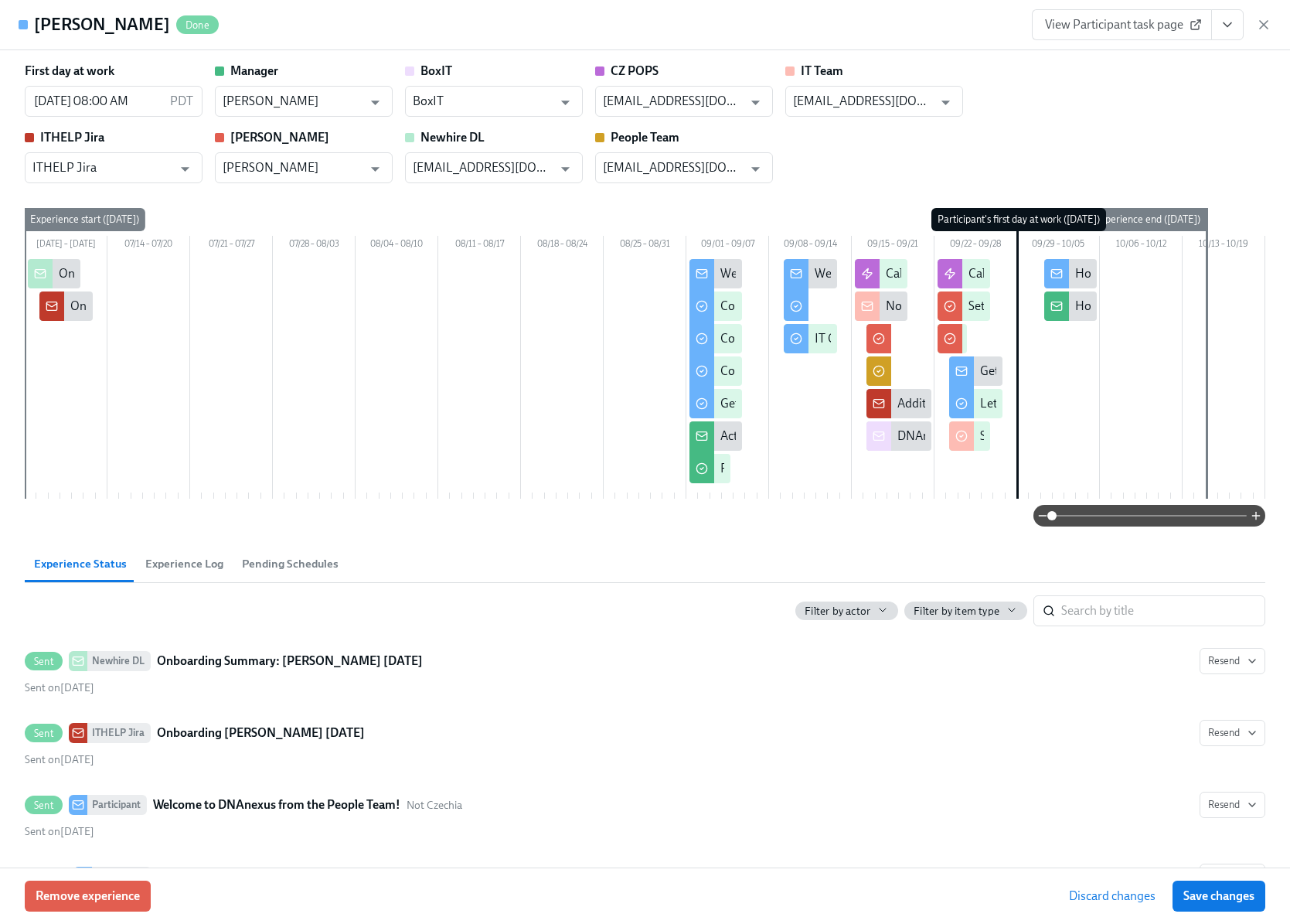
click at [1224, 23] on icon "View task page" at bounding box center [1227, 25] width 7 height 4
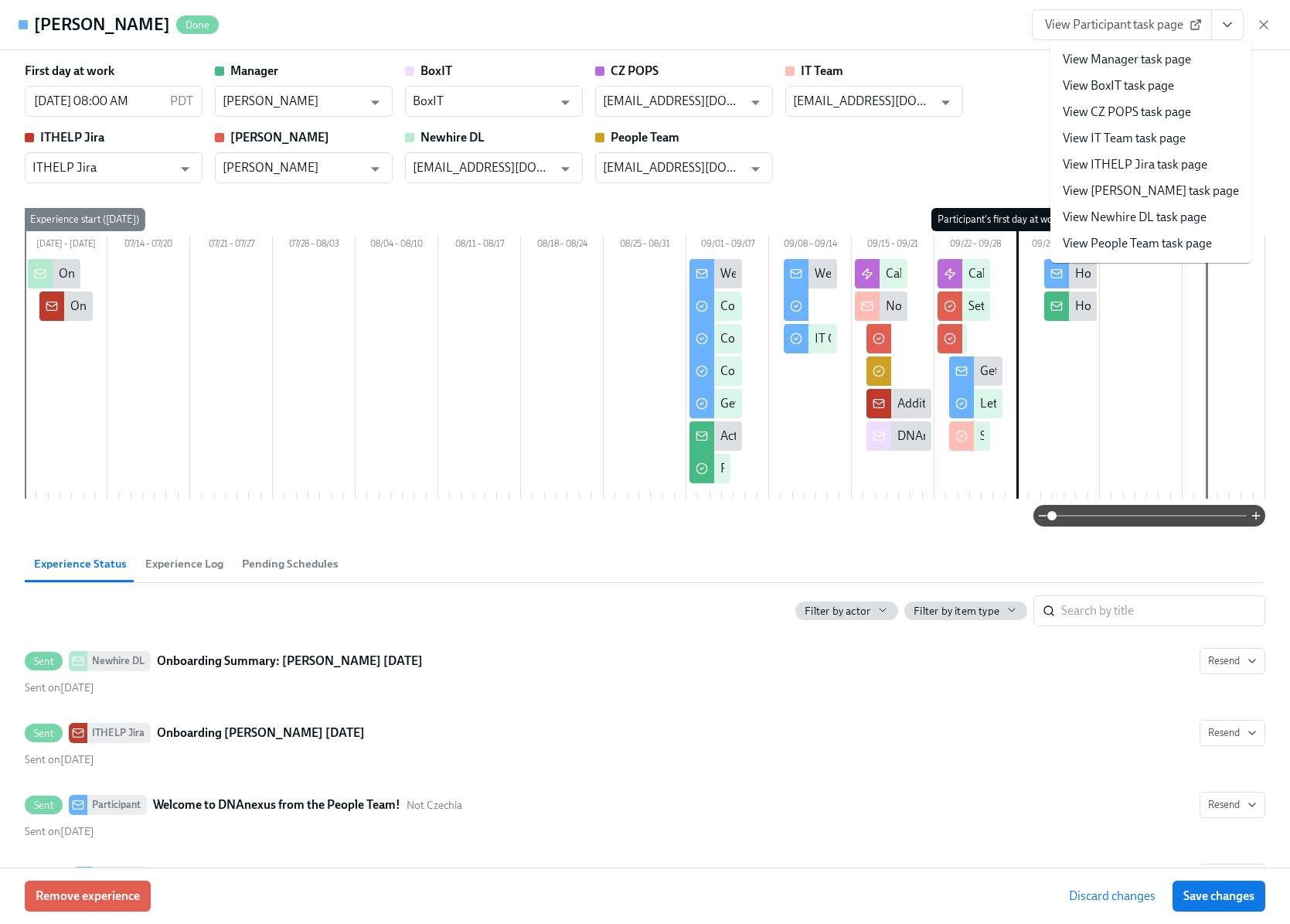
click at [1127, 239] on link "View People Team task page" at bounding box center [1138, 244] width 150 height 17
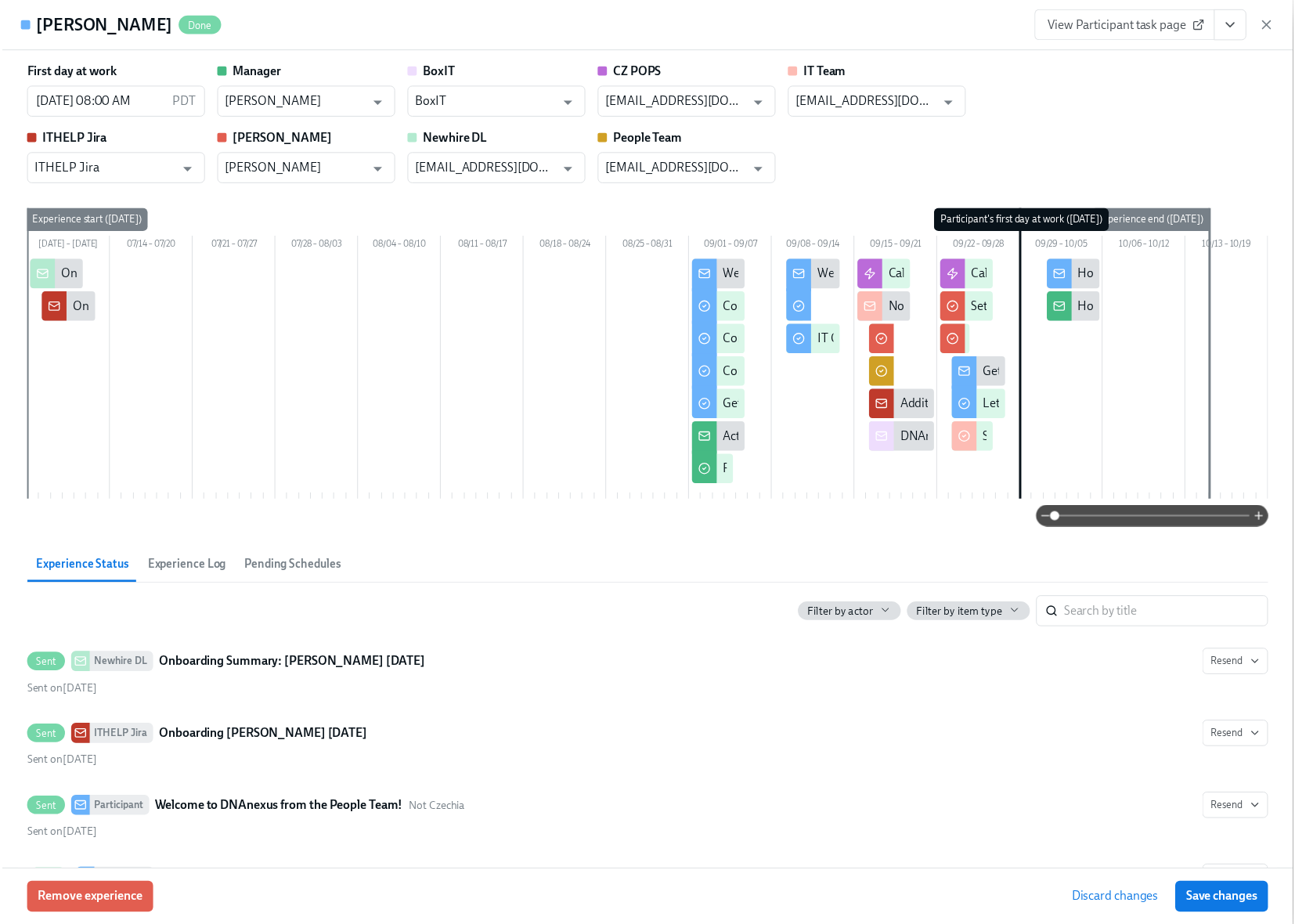
scroll to position [1349, 0]
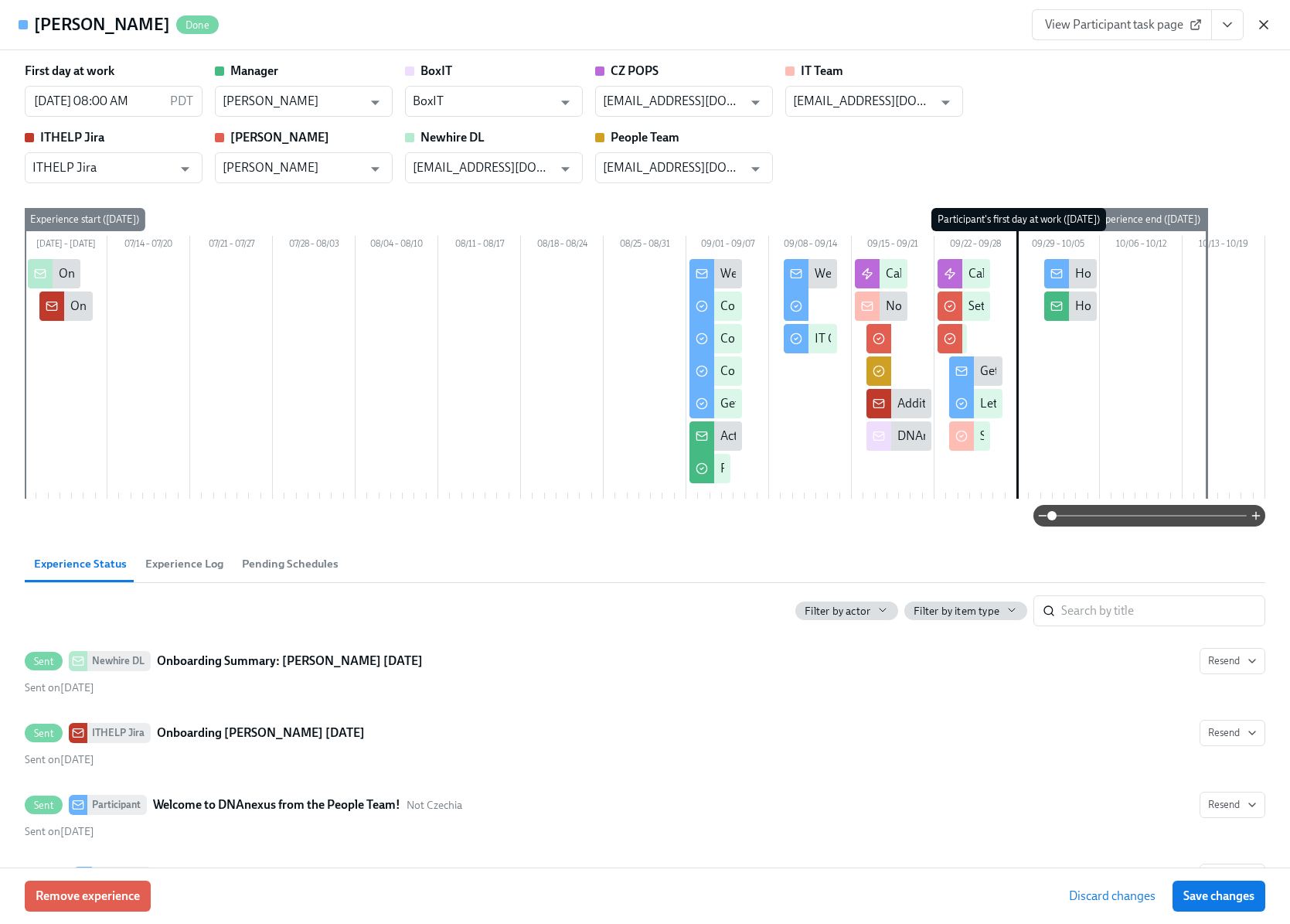
drag, startPoint x: 1283, startPoint y: 20, endPoint x: 1266, endPoint y: 18, distance: 17.1
click at [1276, 19] on div "[PERSON_NAME] Done View Participant task page" at bounding box center [645, 25] width 1290 height 50
click at [1263, 19] on icon "button" at bounding box center [1264, 24] width 16 height 16
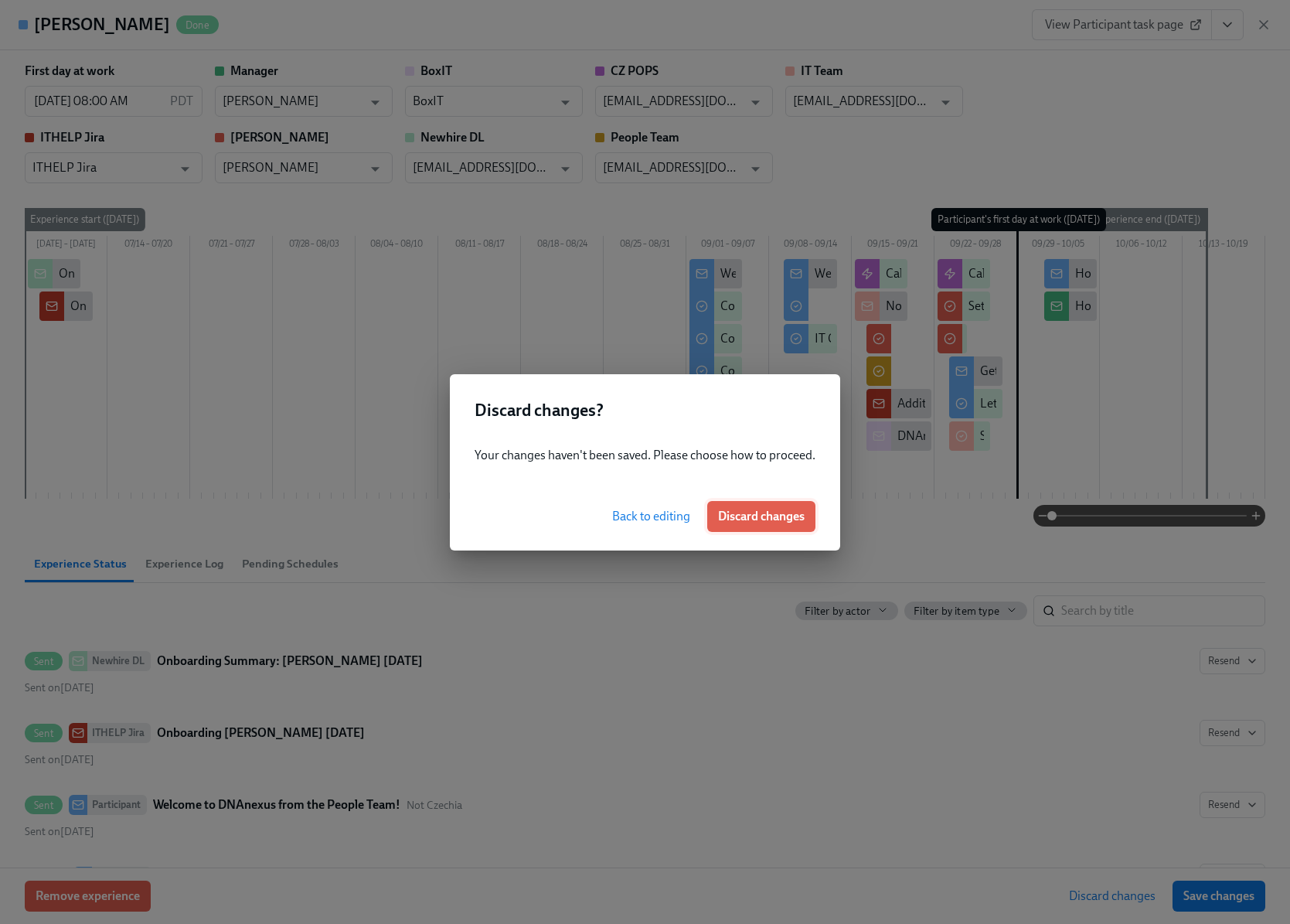
click at [744, 522] on span "Discard changes" at bounding box center [762, 516] width 87 height 16
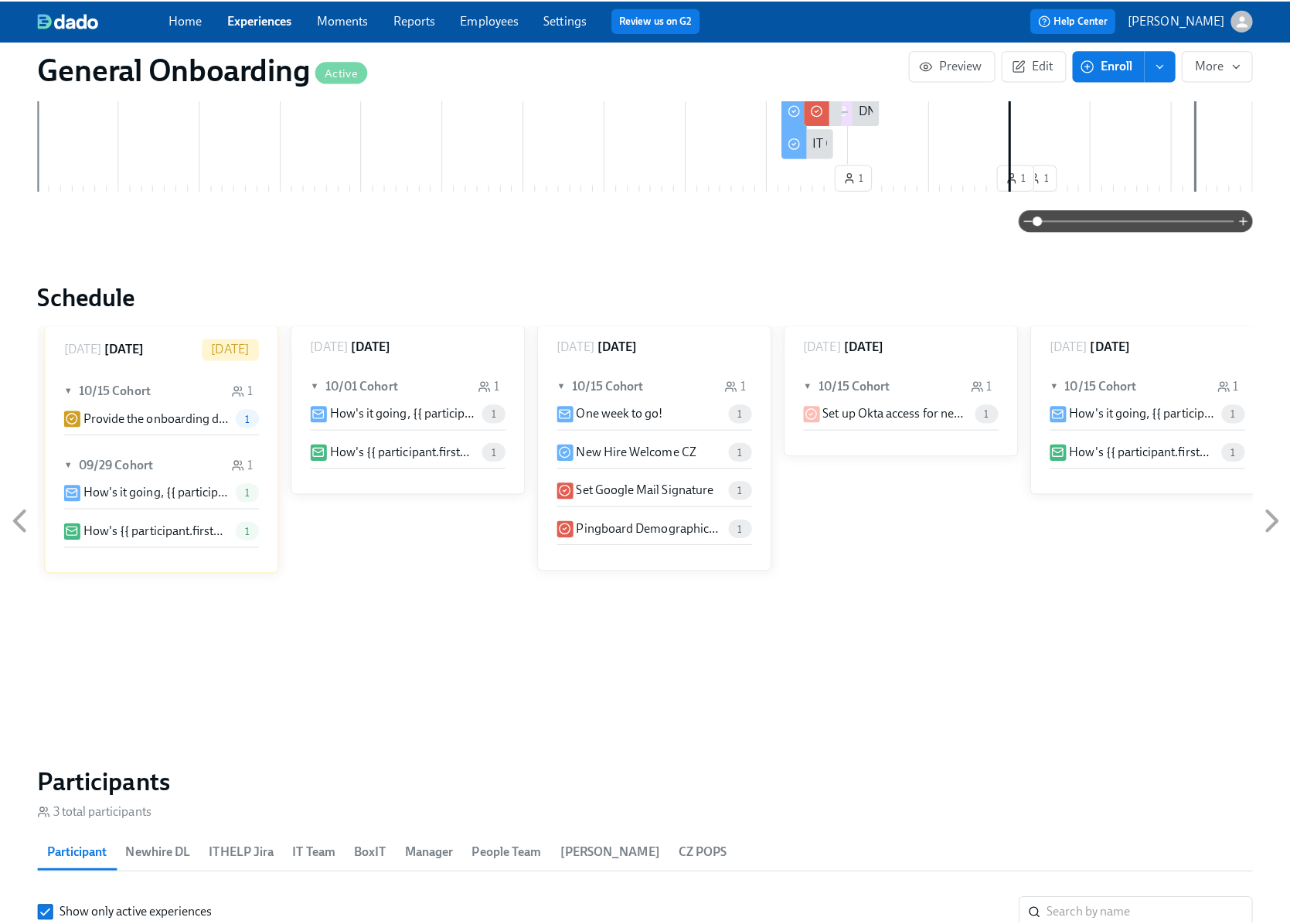
scroll to position [543, 0]
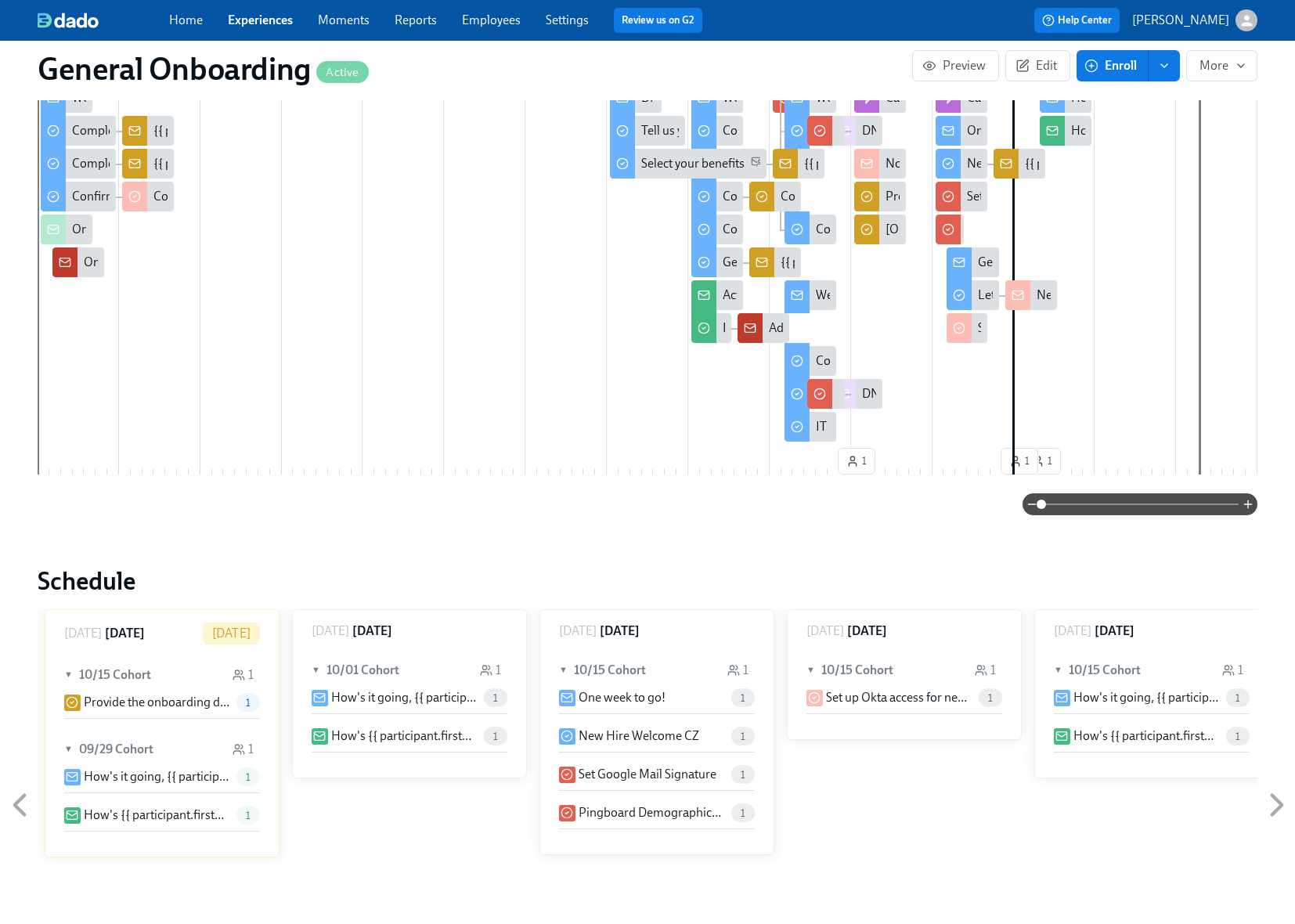
click at [781, 260] on div "{{ participant.fullName }}'s I-9 doc(s) uploaded" at bounding box center [905, 262] width 250 height 17
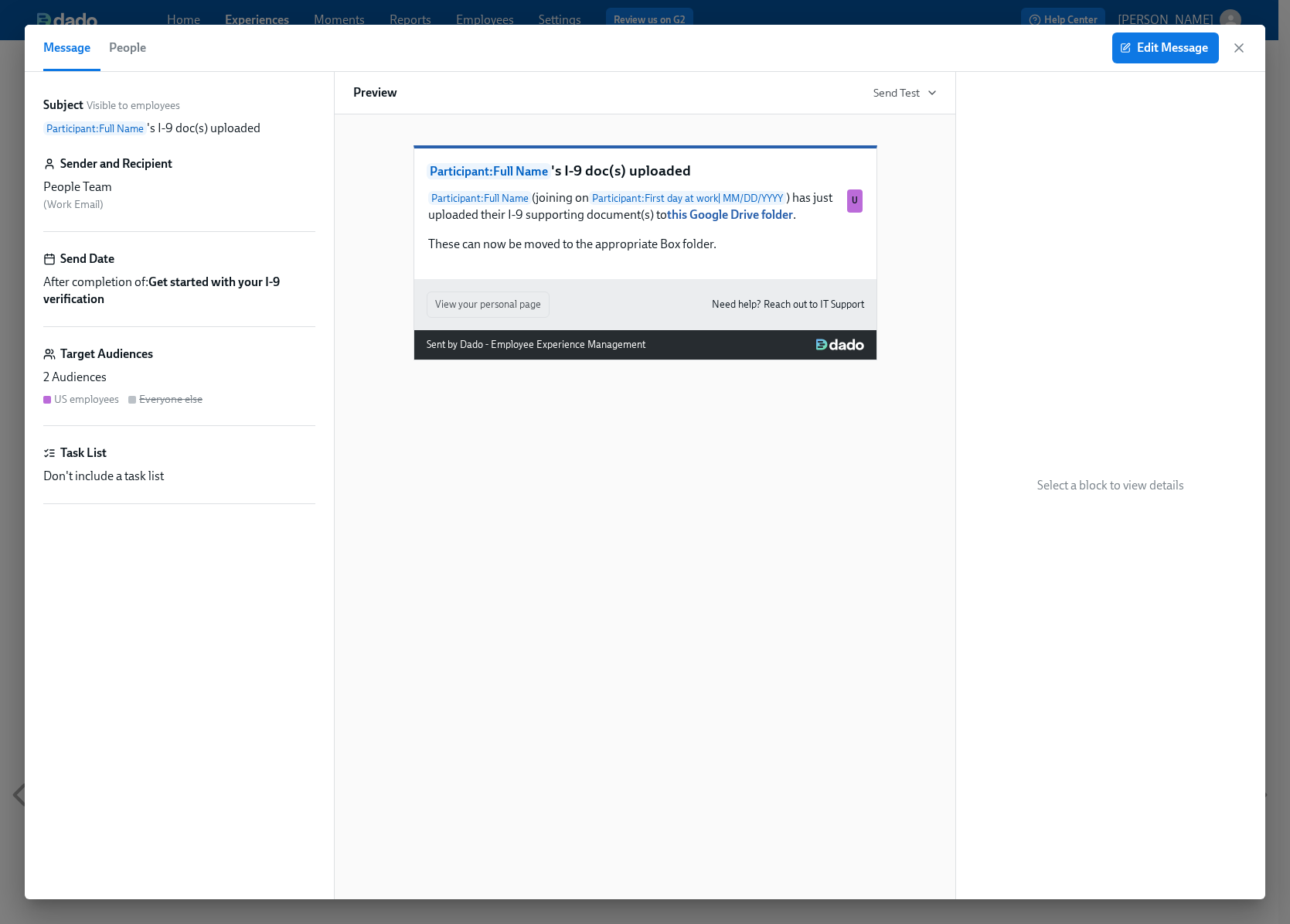
click at [178, 278] on strong "Get started with your I-9 verification" at bounding box center [162, 290] width 236 height 31
click at [1179, 39] on button "Edit Message" at bounding box center [1166, 47] width 107 height 30
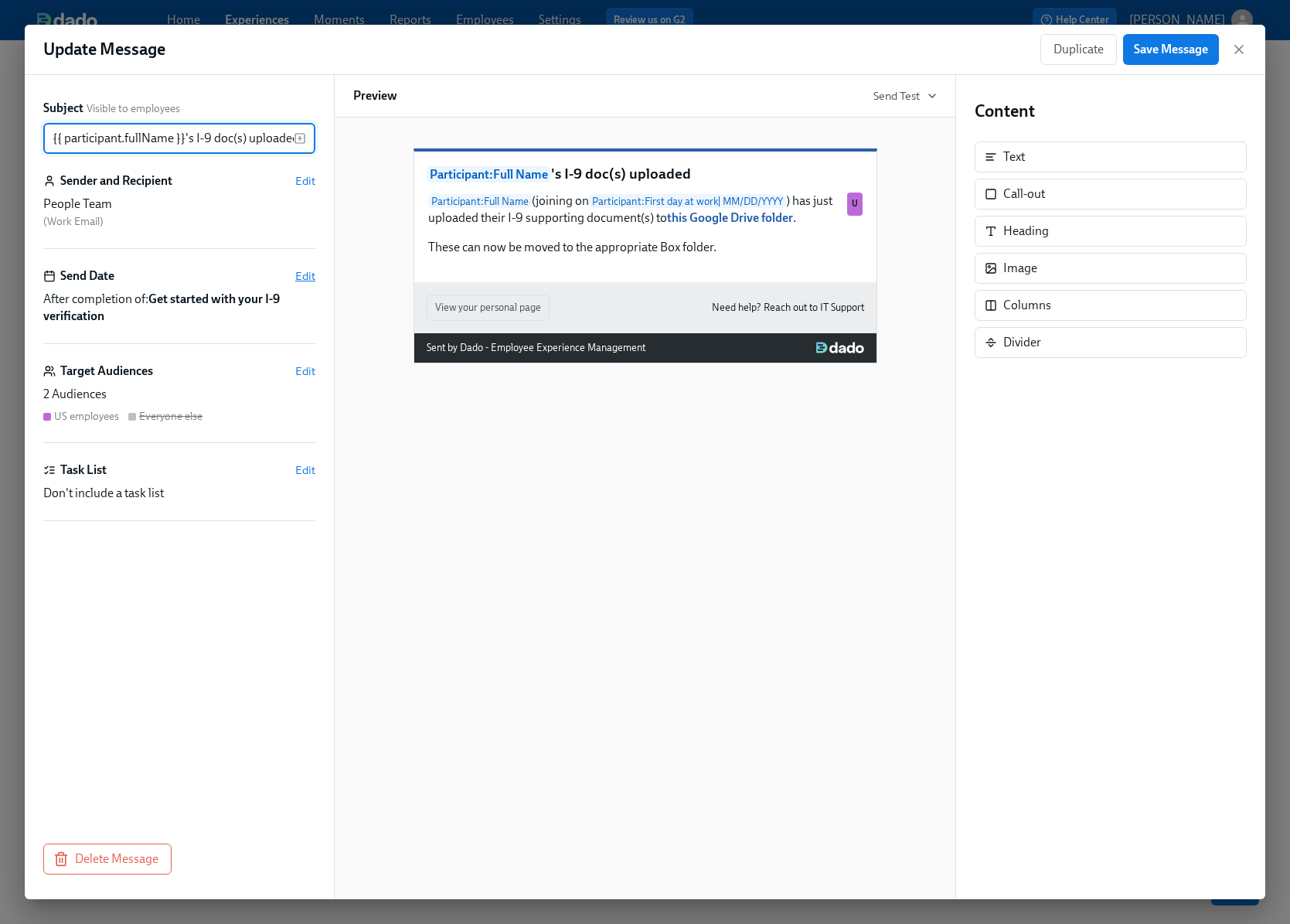
click at [304, 270] on span "Edit" at bounding box center [306, 276] width 20 height 16
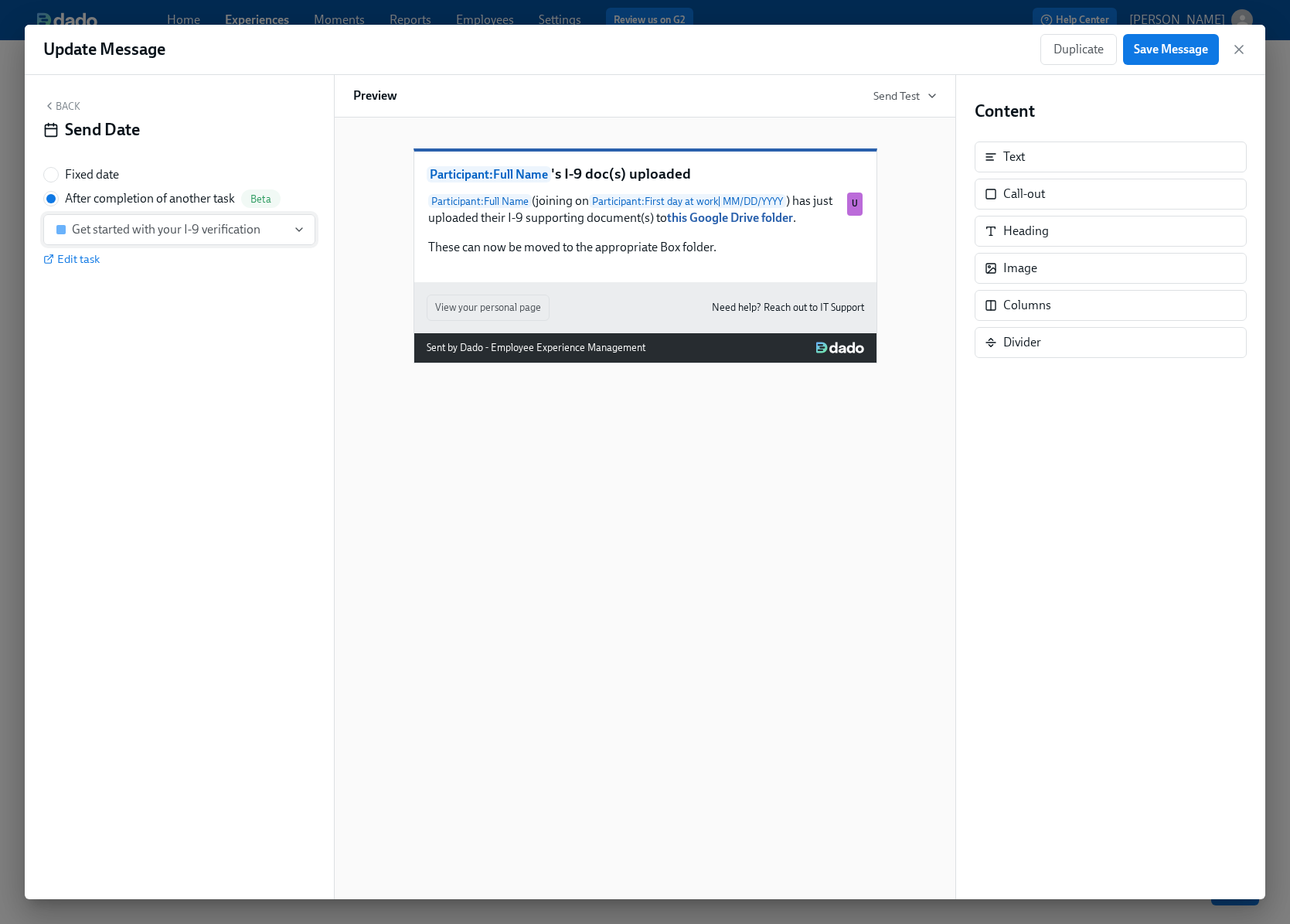
click at [298, 223] on icon "button" at bounding box center [298, 229] width 12 height 12
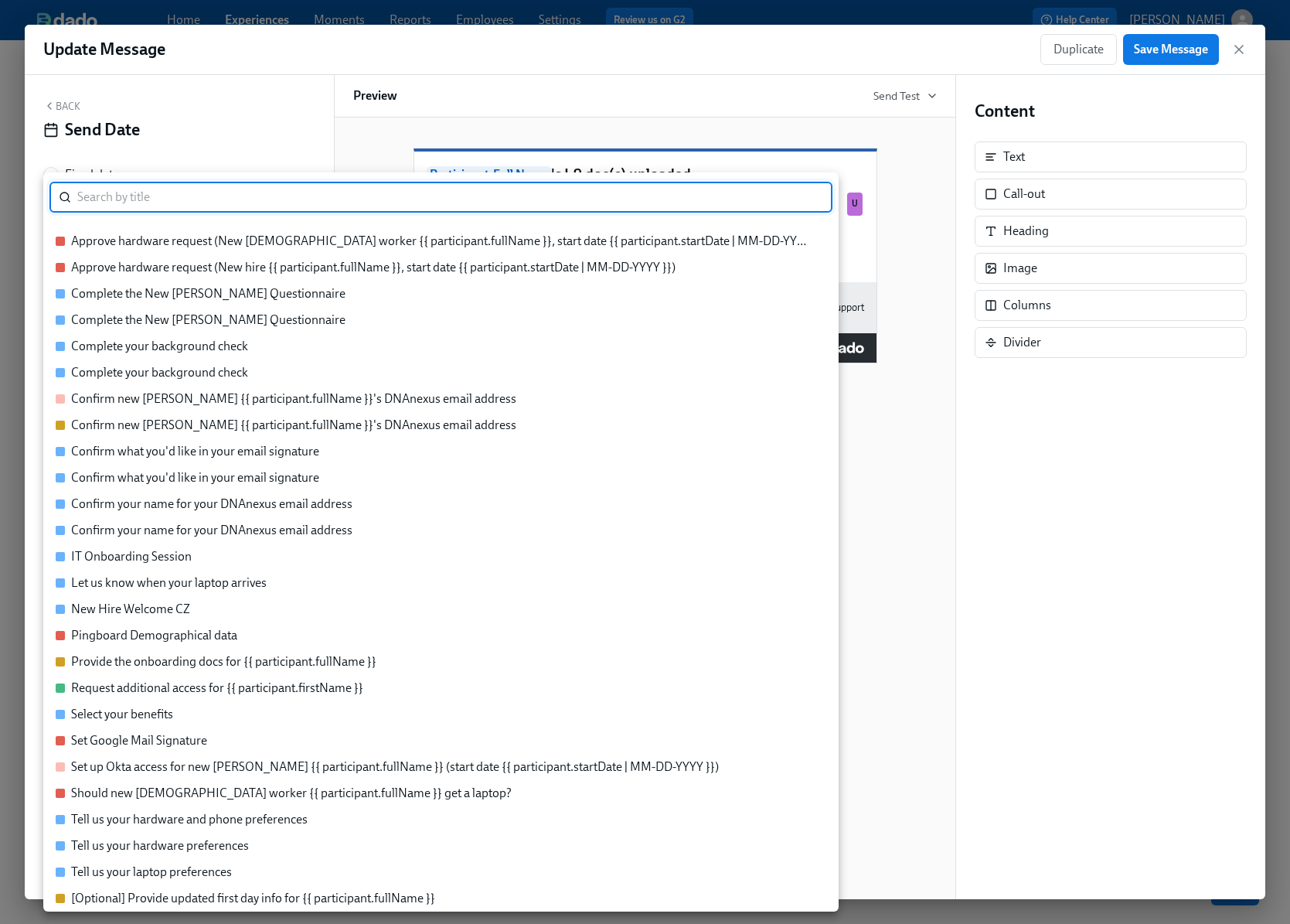
click at [276, 140] on div at bounding box center [645, 462] width 1290 height 924
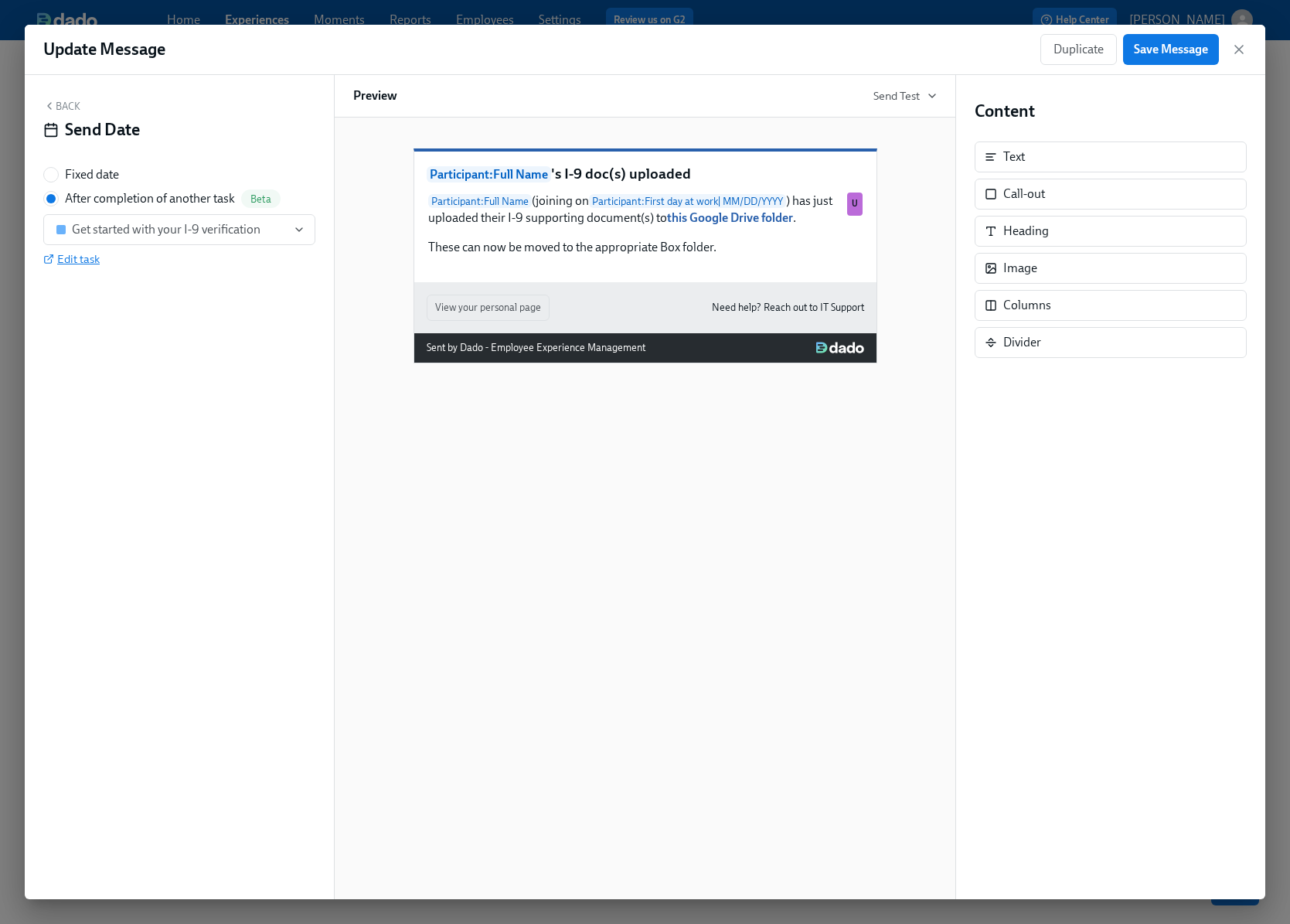
click at [77, 255] on span "Edit task" at bounding box center [71, 258] width 56 height 16
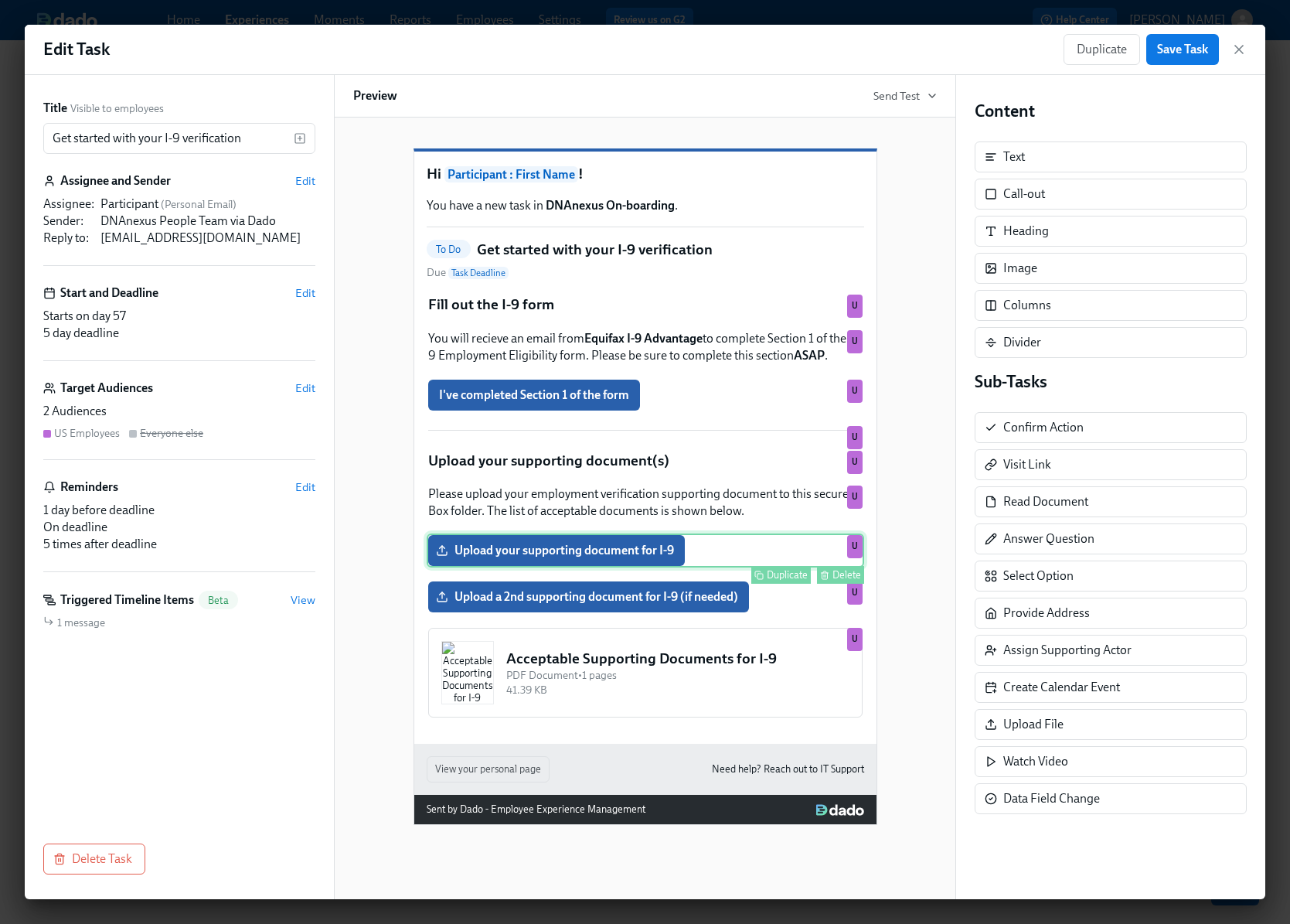
click at [564, 568] on div "Upload your supporting document for I-9 Duplicate Delete U" at bounding box center [645, 550] width 438 height 34
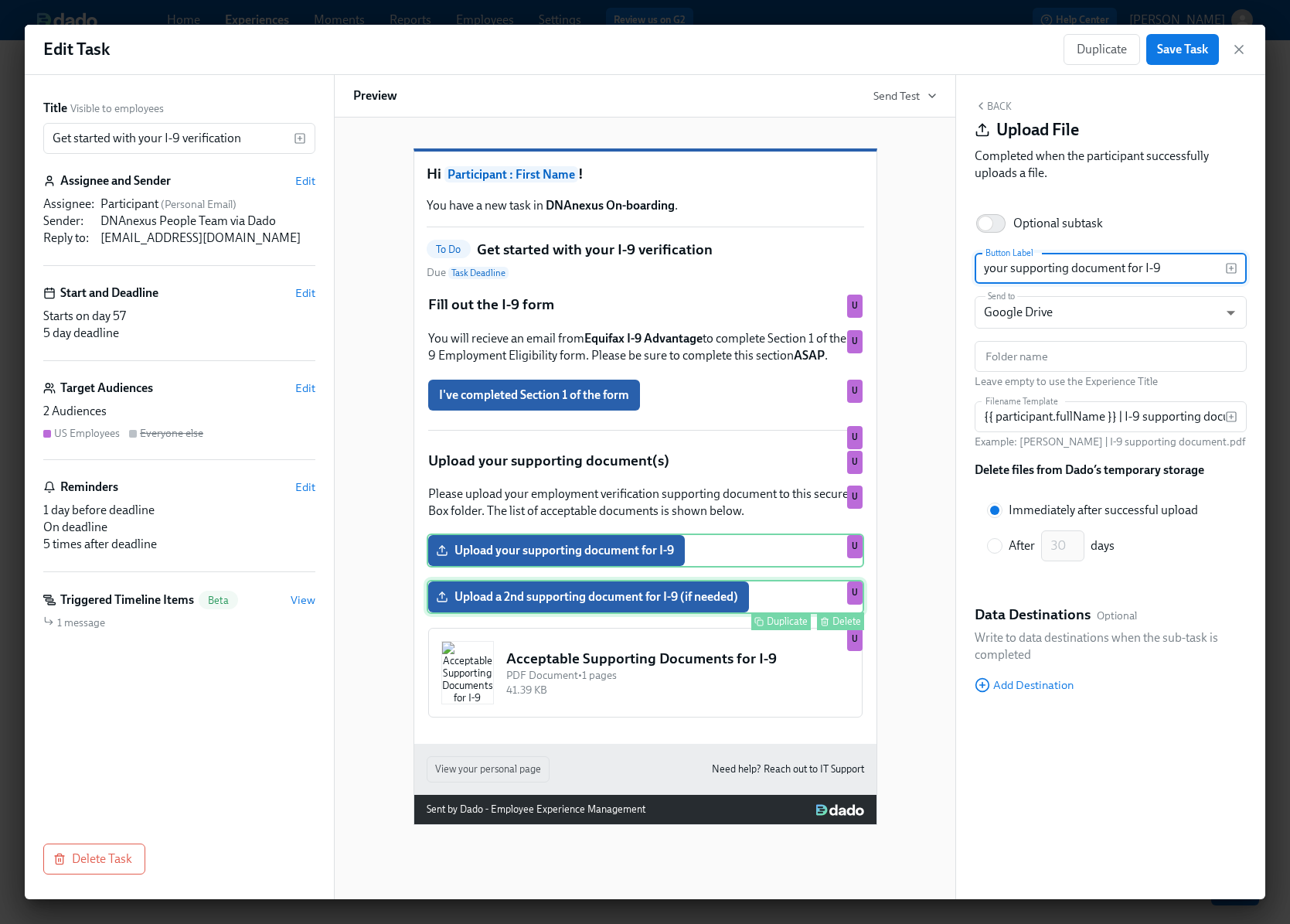
click at [566, 630] on div "Duplicate Delete" at bounding box center [647, 620] width 435 height 18
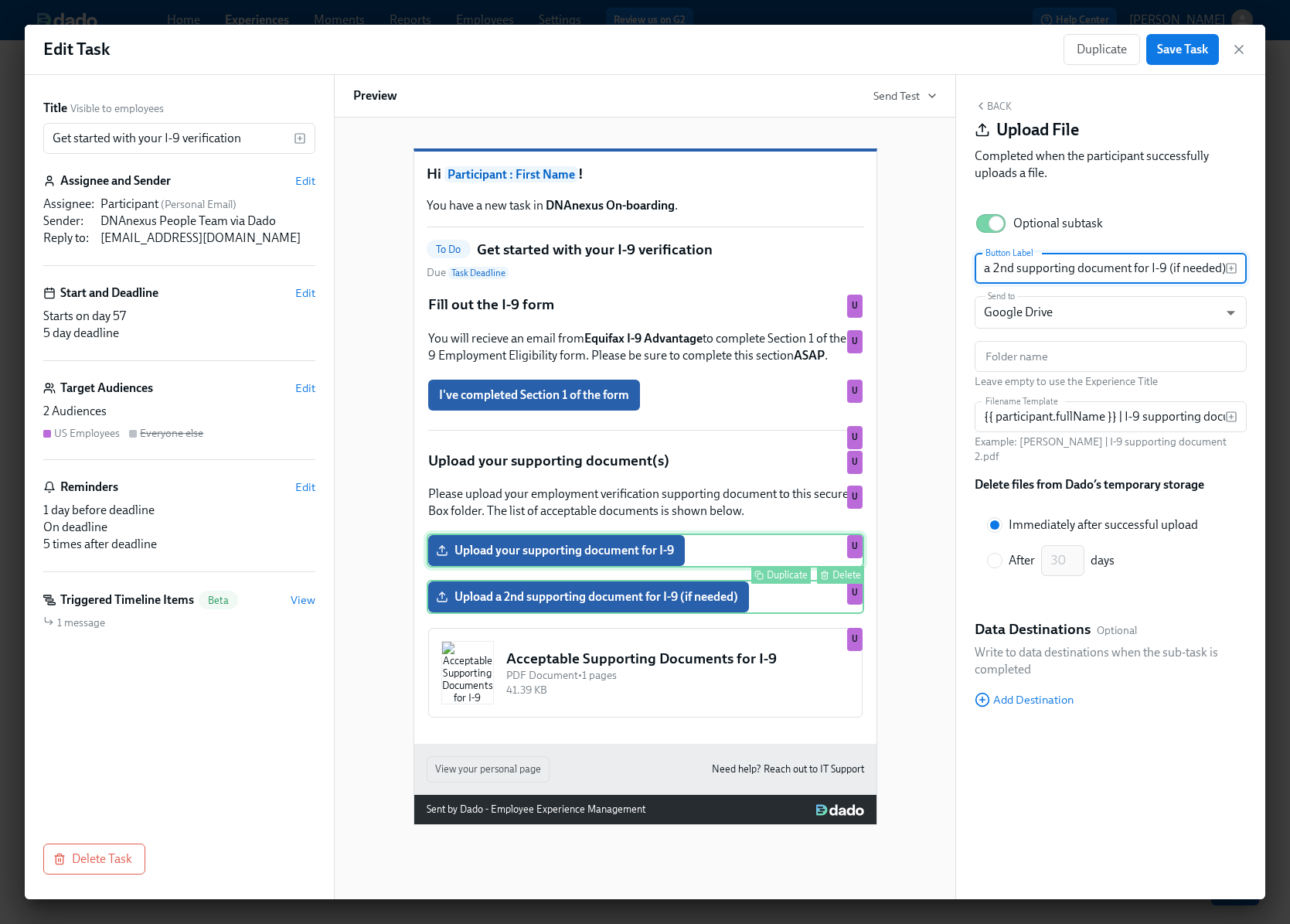
click at [568, 568] on div "Upload your supporting document for I-9 Duplicate Delete U" at bounding box center [645, 550] width 438 height 34
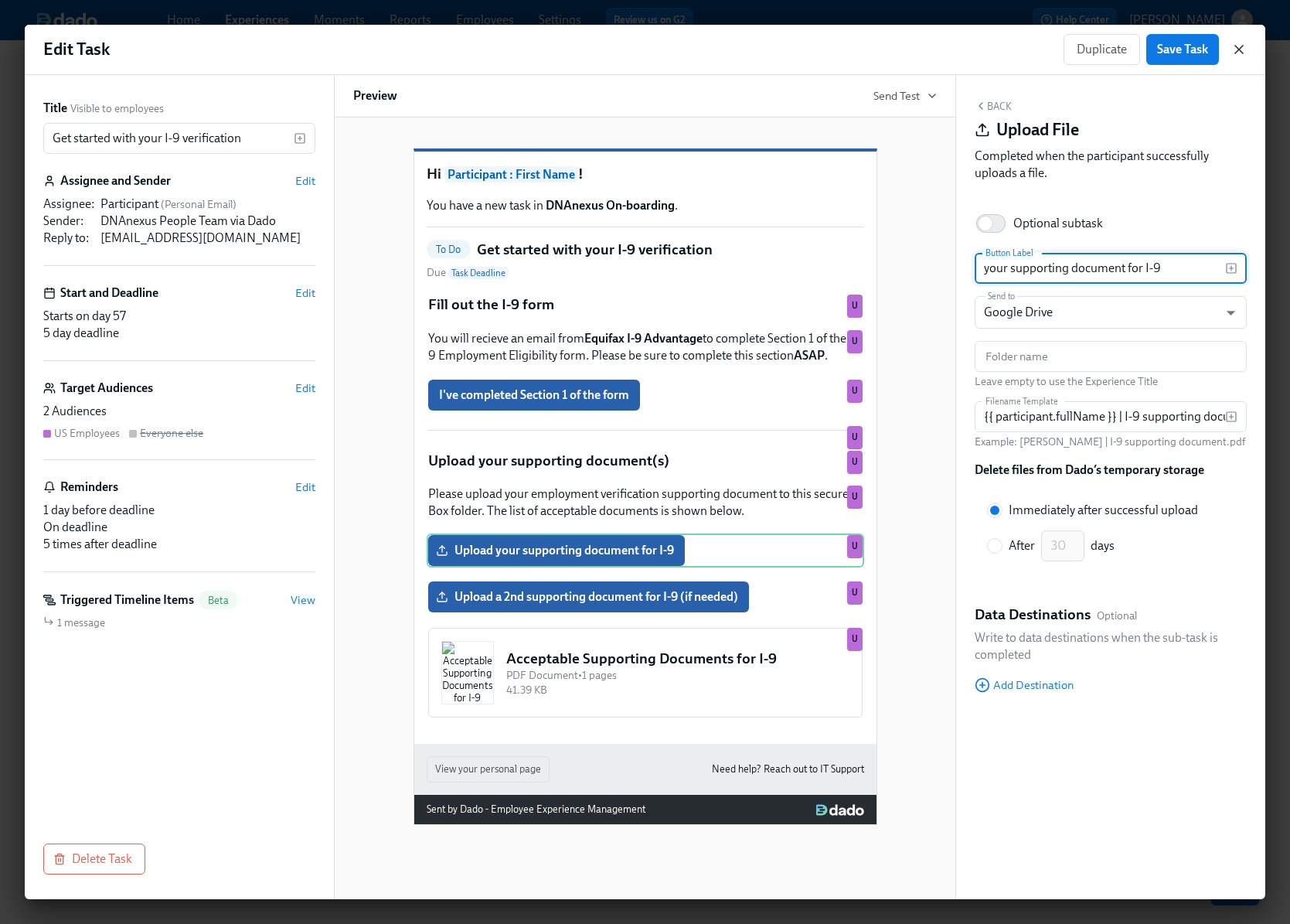
click at [1232, 47] on icon "button" at bounding box center [1239, 49] width 16 height 16
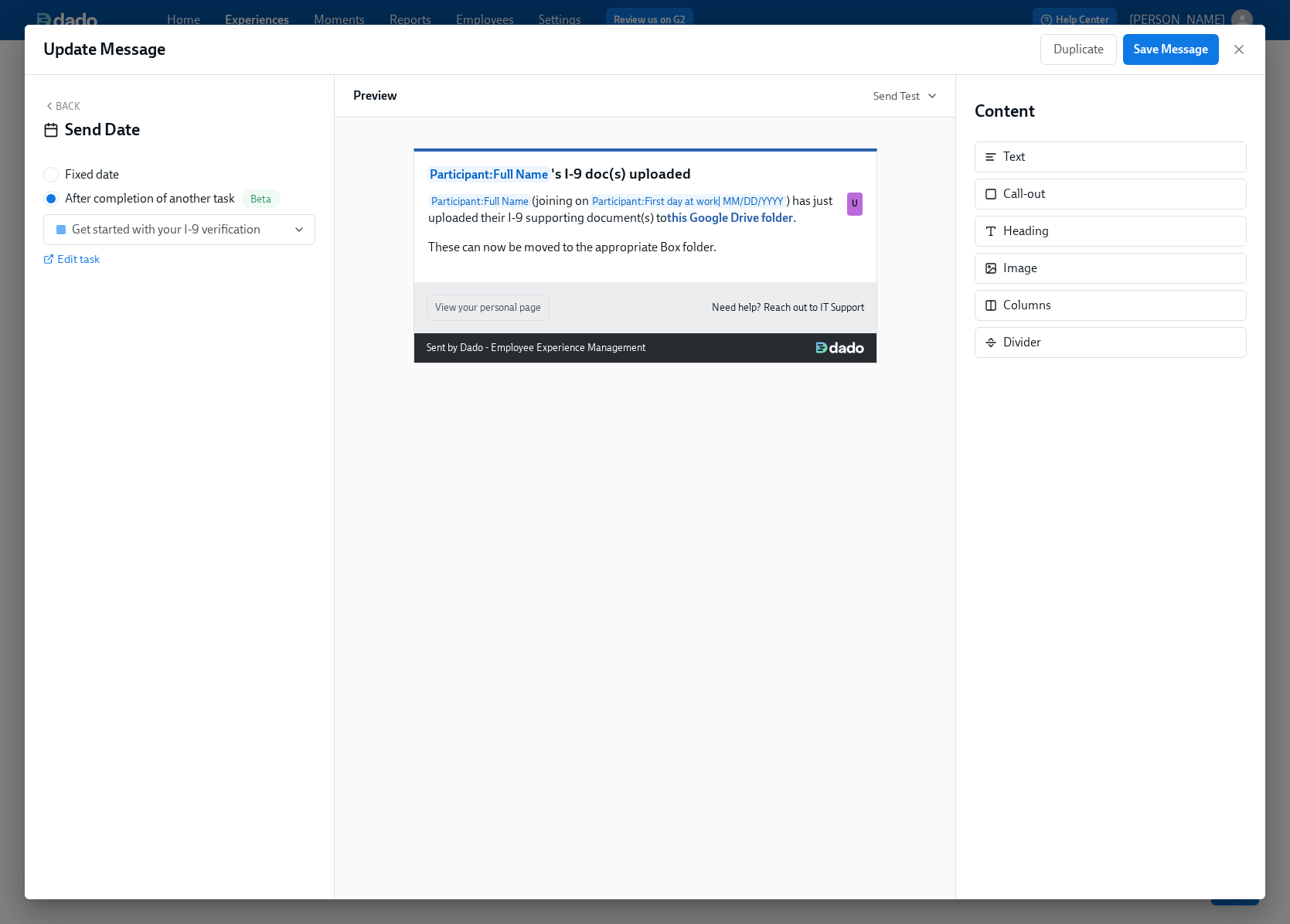
click at [1230, 45] on div "Duplicate Save Message" at bounding box center [1144, 49] width 207 height 30
click at [1235, 42] on icon "button" at bounding box center [1239, 49] width 16 height 16
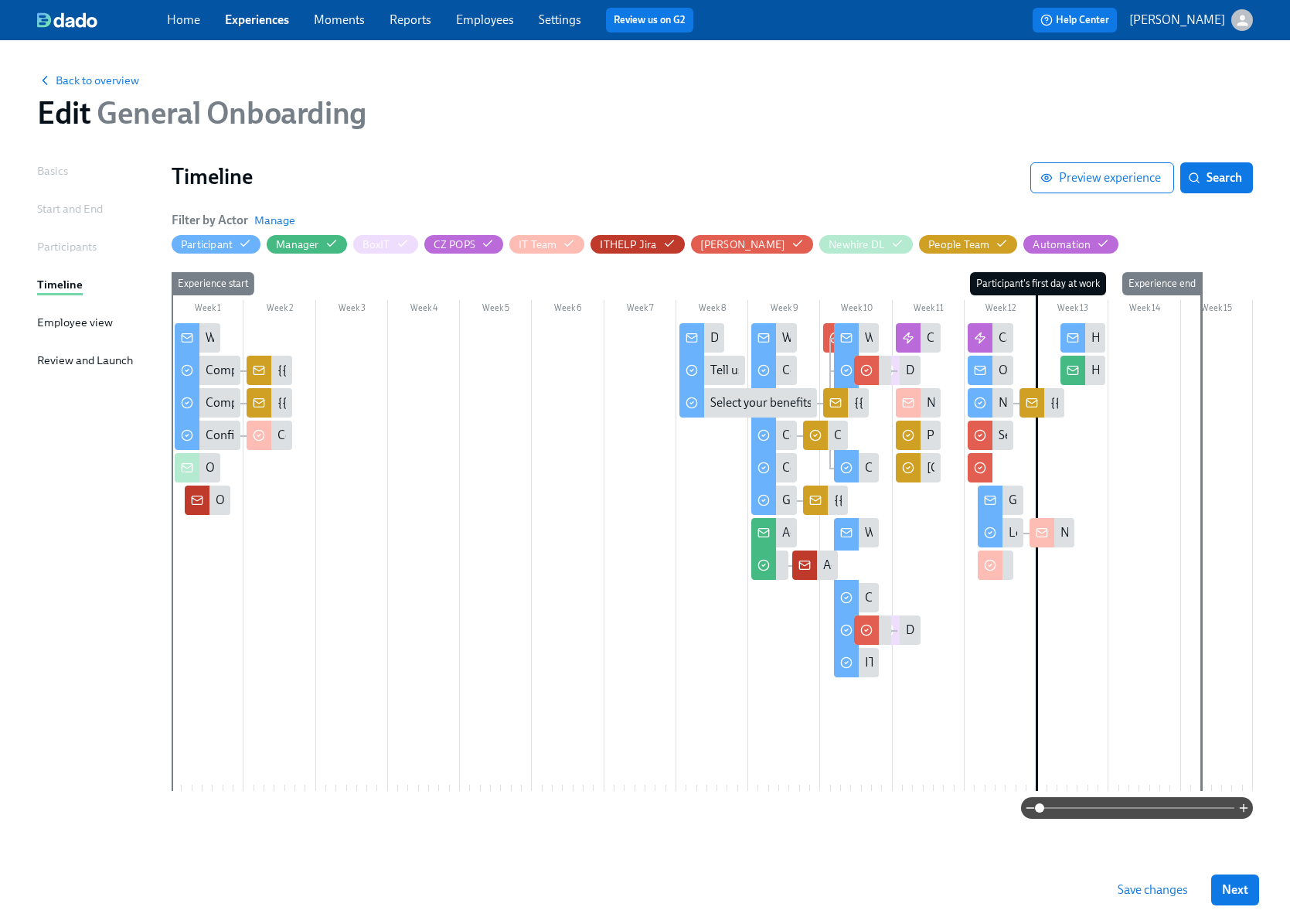
click at [814, 112] on div "Edit General Onboarding" at bounding box center [645, 113] width 1216 height 37
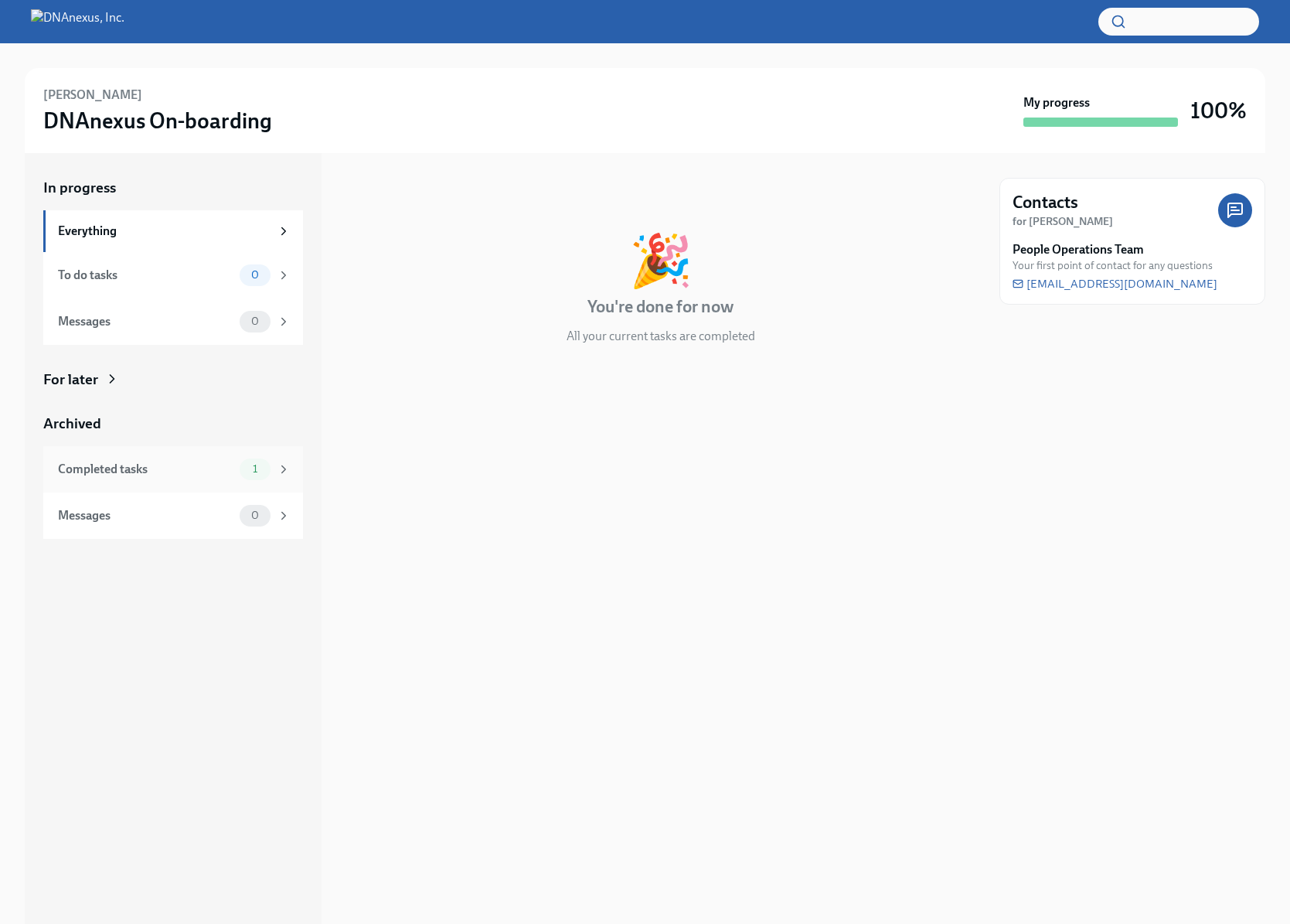
click at [194, 459] on div "Completed tasks 1" at bounding box center [175, 469] width 233 height 21
